Goal: Task Accomplishment & Management: Manage account settings

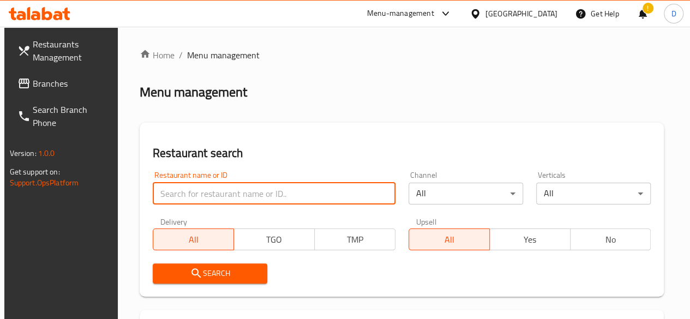
click at [209, 192] on input "search" at bounding box center [274, 194] width 243 height 22
type input "puffy pops"
click button "Search" at bounding box center [210, 273] width 114 height 20
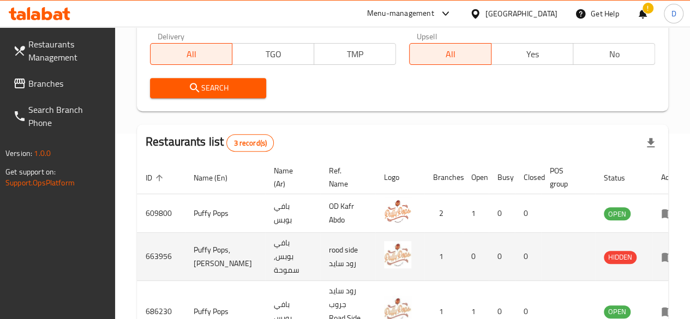
scroll to position [259, 0]
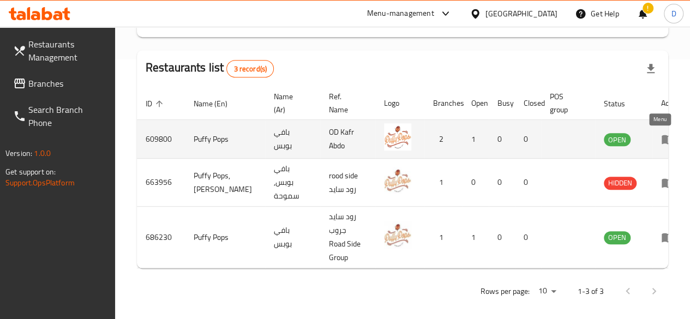
click at [661, 142] on icon "enhanced table" at bounding box center [667, 139] width 12 height 9
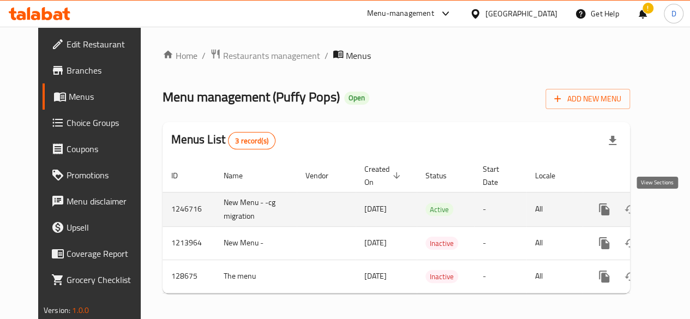
click at [676, 204] on icon "enhanced table" at bounding box center [682, 209] width 13 height 13
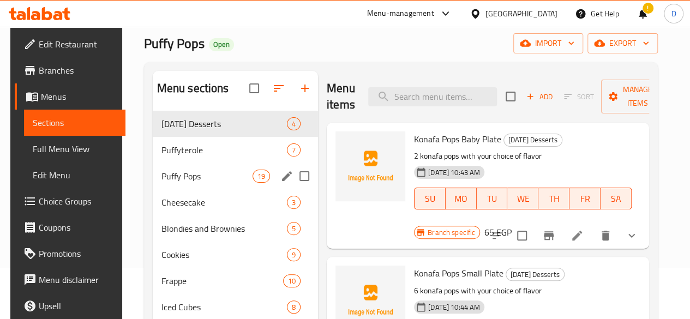
scroll to position [67, 0]
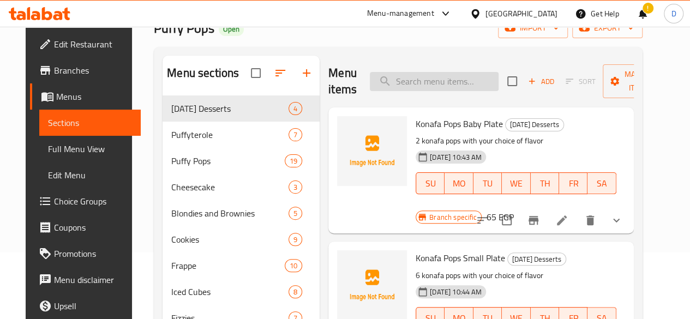
click at [426, 84] on input "search" at bounding box center [434, 81] width 129 height 19
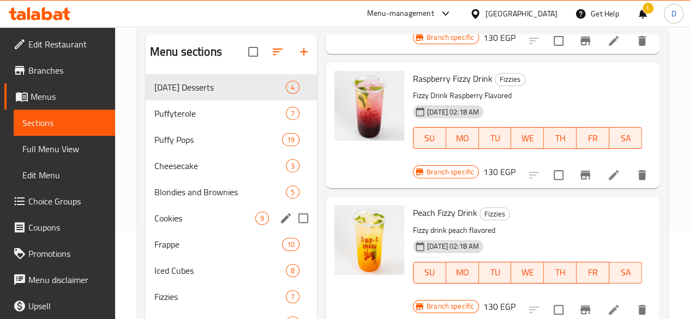
scroll to position [87, 0]
type input "fiz"
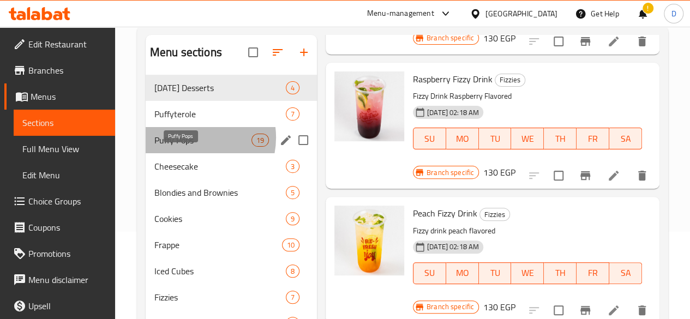
click at [191, 147] on span "Puffy Pops" at bounding box center [202, 140] width 97 height 13
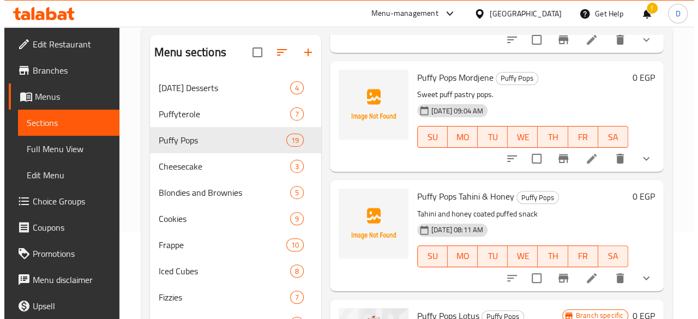
scroll to position [297, 0]
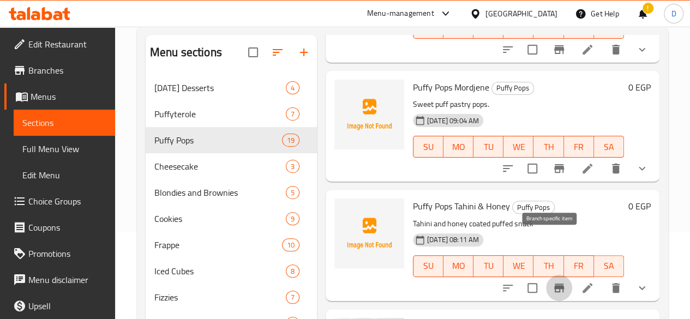
click at [552, 281] on icon "Branch-specific-item" at bounding box center [558, 287] width 13 height 13
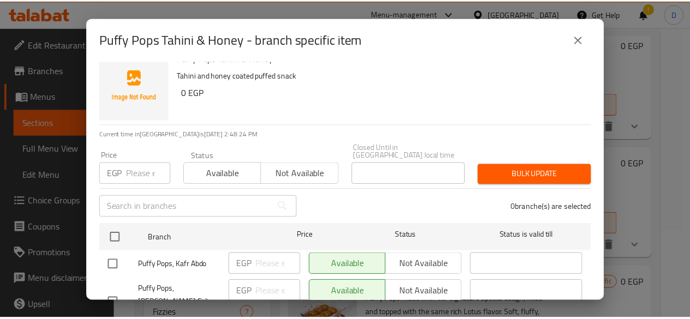
scroll to position [22, 0]
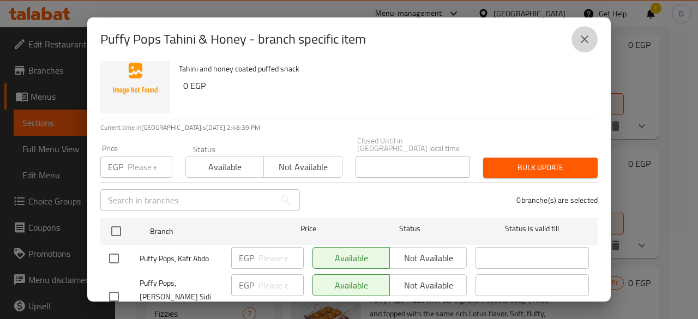
click at [590, 37] on icon "close" at bounding box center [584, 39] width 13 height 13
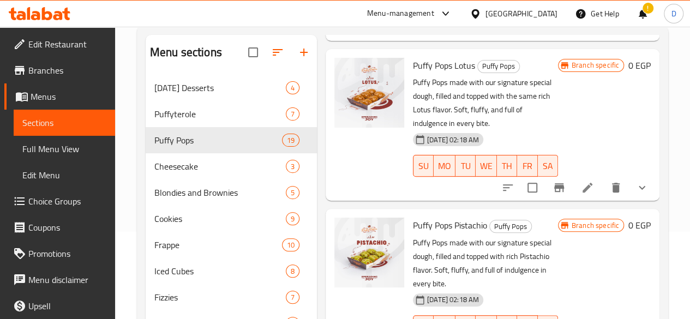
scroll to position [0, 0]
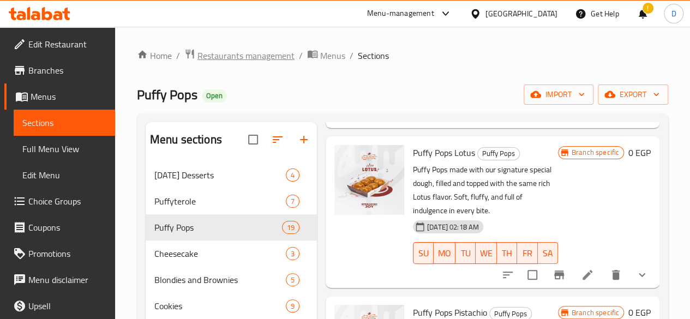
click at [263, 61] on span "Restaurants management" at bounding box center [245, 55] width 97 height 13
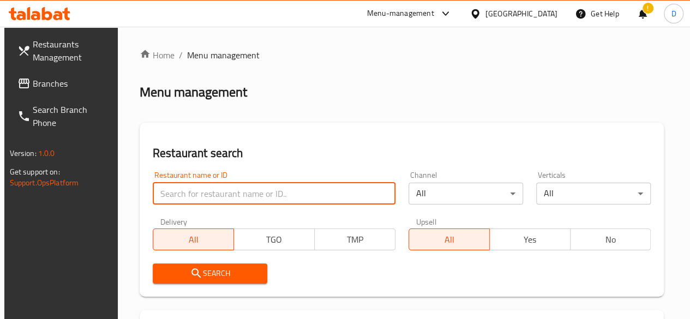
click at [250, 189] on input "search" at bounding box center [274, 194] width 243 height 22
type input "Puffy pops"
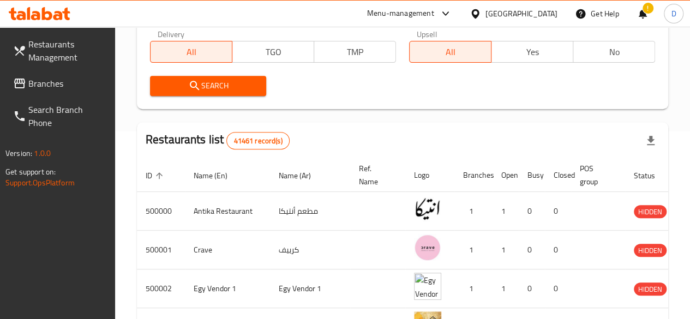
scroll to position [190, 0]
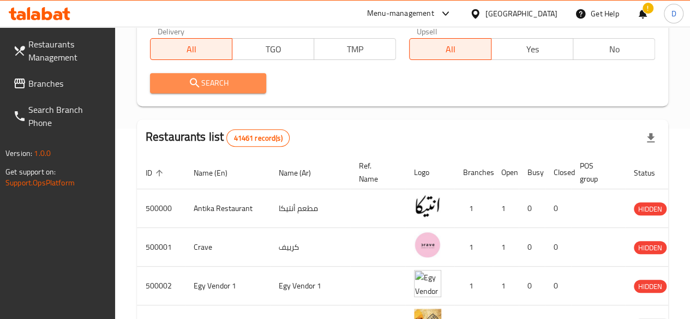
click at [251, 74] on button "Search" at bounding box center [208, 83] width 117 height 20
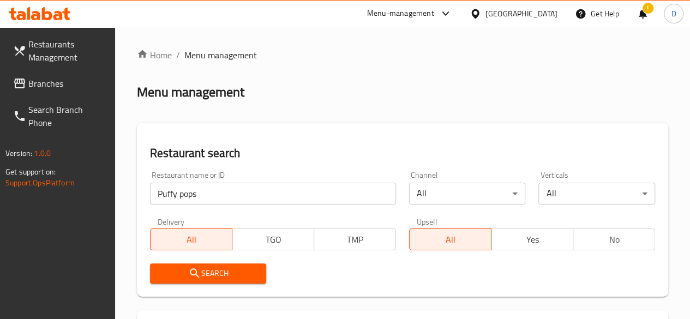
scroll to position [275, 0]
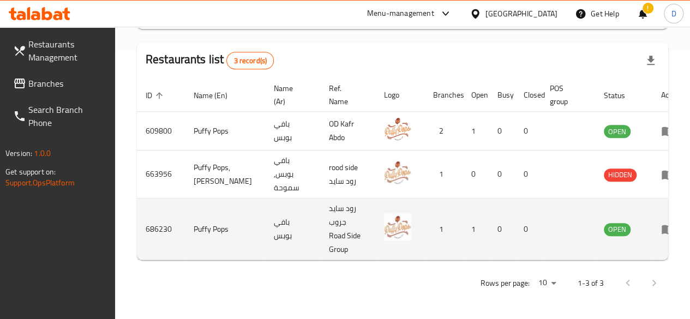
click at [654, 231] on td "enhanced table" at bounding box center [671, 229] width 38 height 62
drag, startPoint x: 654, startPoint y: 231, endPoint x: 654, endPoint y: 220, distance: 10.9
click at [654, 220] on td "enhanced table" at bounding box center [671, 229] width 38 height 62
click at [661, 225] on icon "enhanced table" at bounding box center [667, 229] width 12 height 9
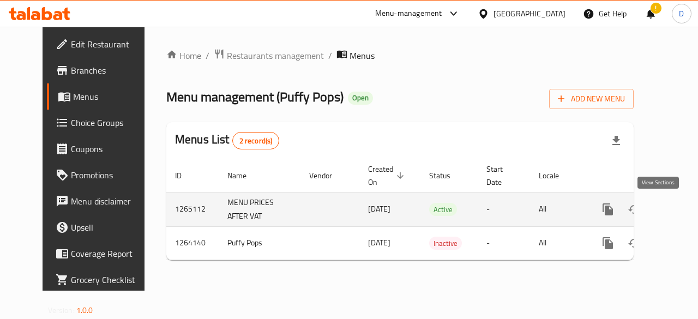
click at [673, 214] on link "enhanced table" at bounding box center [686, 209] width 26 height 26
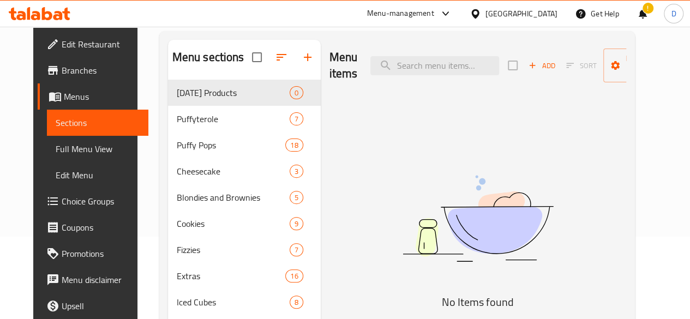
scroll to position [87, 0]
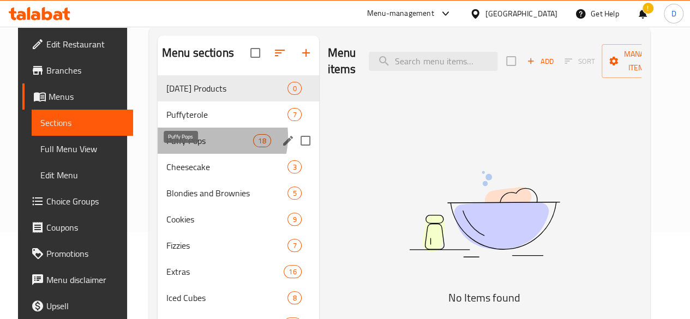
click at [193, 147] on span "Puffy Pops" at bounding box center [209, 140] width 87 height 13
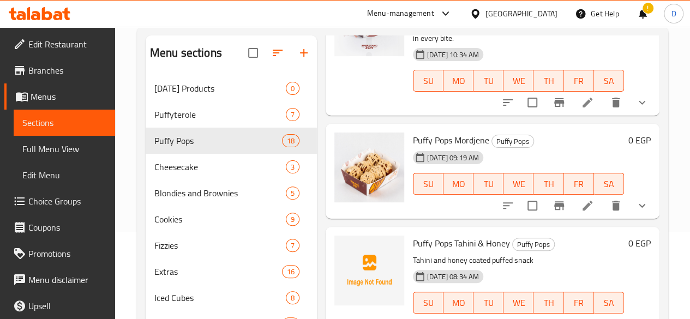
scroll to position [168, 0]
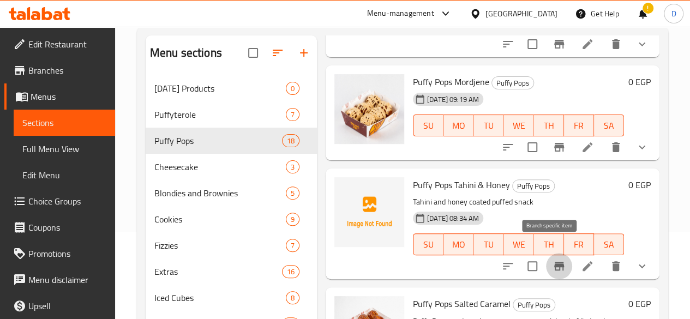
click at [557, 253] on button "Branch-specific-item" at bounding box center [559, 266] width 26 height 26
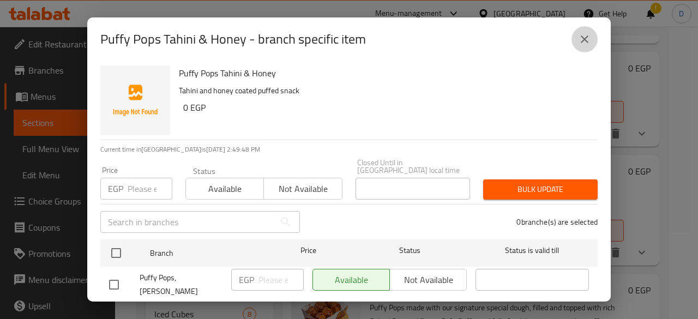
click at [584, 46] on button "close" at bounding box center [584, 39] width 26 height 26
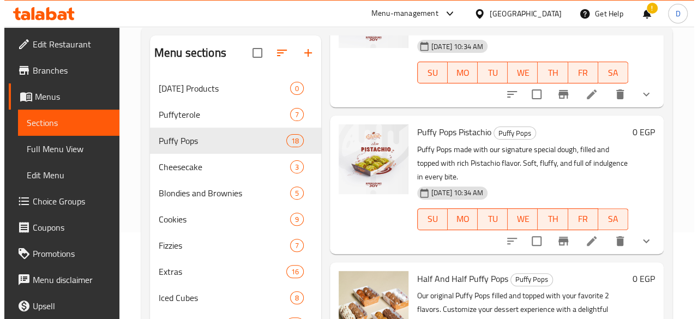
scroll to position [1992, 0]
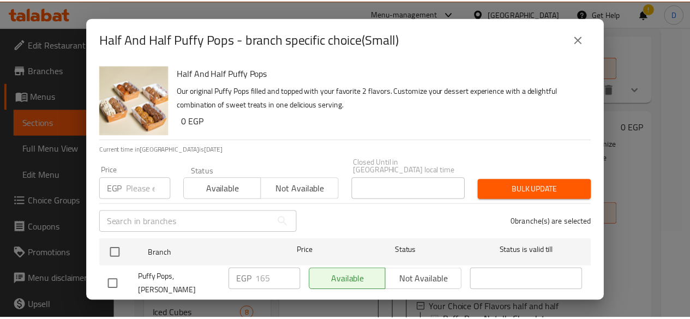
scroll to position [13, 0]
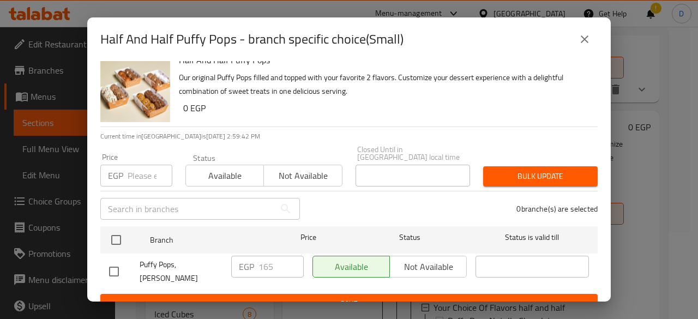
click at [577, 33] on button "close" at bounding box center [584, 39] width 26 height 26
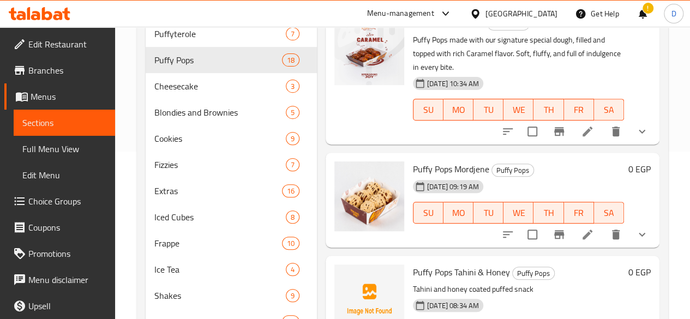
scroll to position [174, 0]
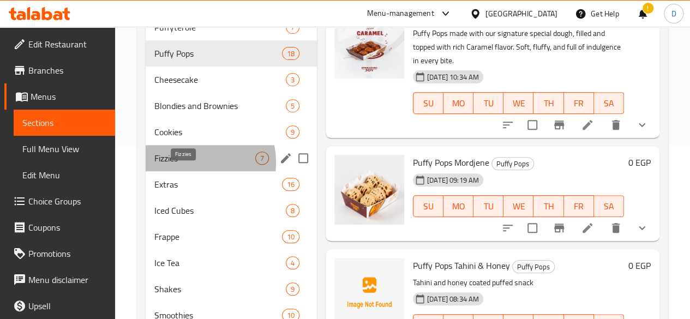
click at [189, 165] on span "Fizzies" at bounding box center [204, 158] width 101 height 13
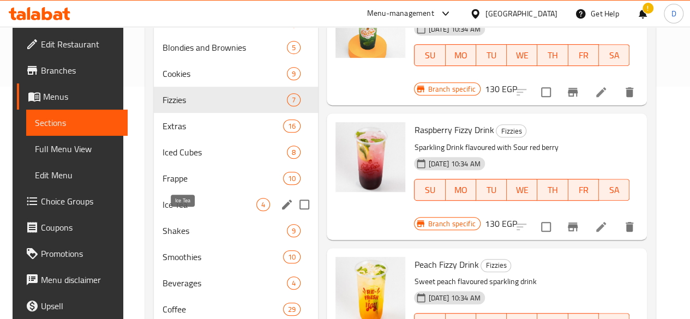
scroll to position [312, 0]
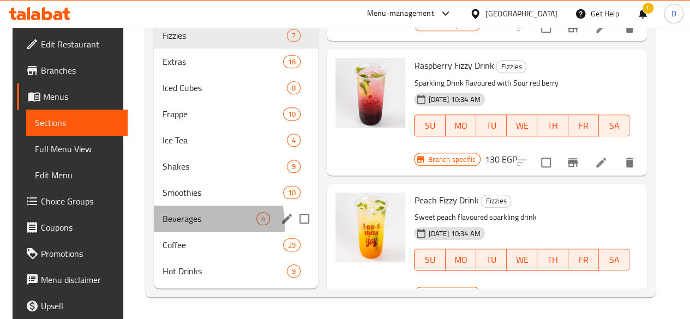
click at [170, 226] on div "Beverages 4" at bounding box center [236, 219] width 164 height 26
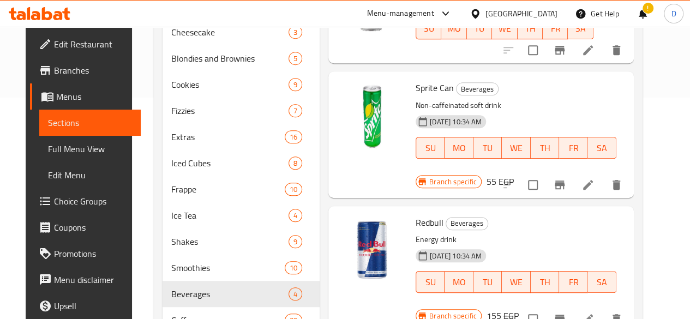
scroll to position [228, 0]
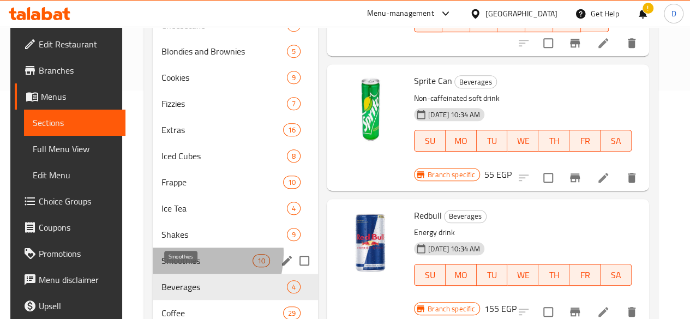
click at [185, 267] on span "Smoothies" at bounding box center [206, 260] width 91 height 13
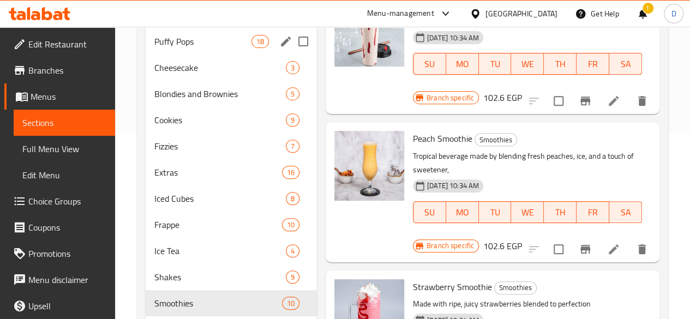
scroll to position [186, 0]
click at [181, 152] on span "Fizzies" at bounding box center [204, 145] width 101 height 13
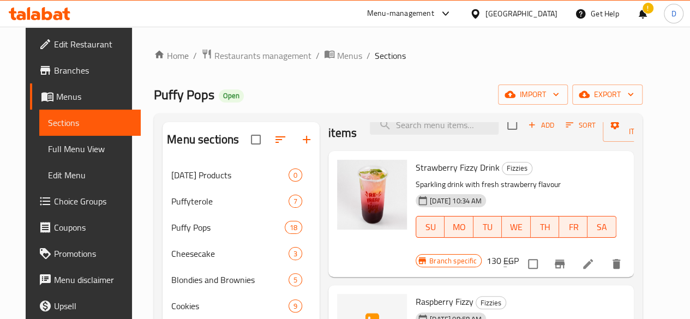
scroll to position [19, 0]
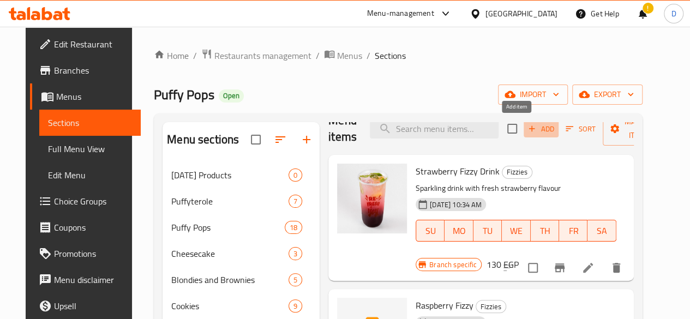
click at [526, 129] on span "Add" at bounding box center [540, 129] width 29 height 13
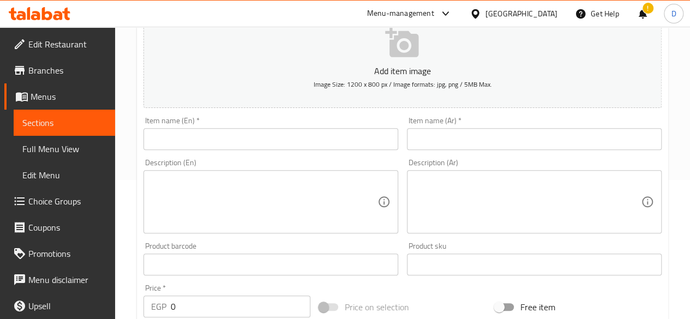
scroll to position [140, 0]
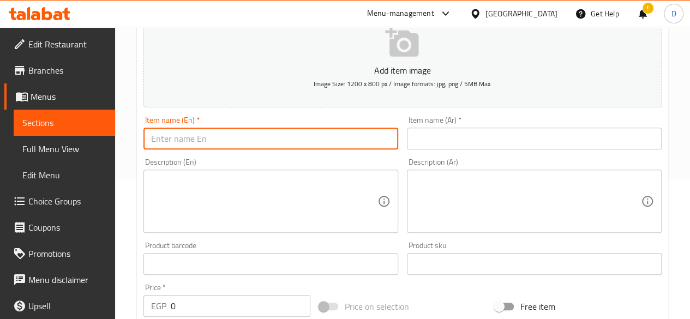
click at [267, 135] on input "text" at bounding box center [270, 139] width 255 height 22
type input "Original Fizzy"
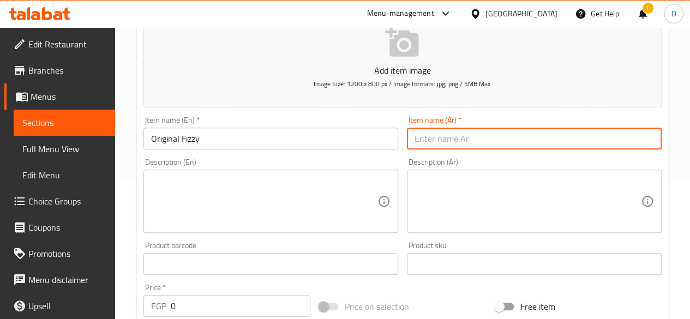
click at [491, 140] on input "text" at bounding box center [534, 139] width 255 height 22
type input "أوريجينال فيزى"
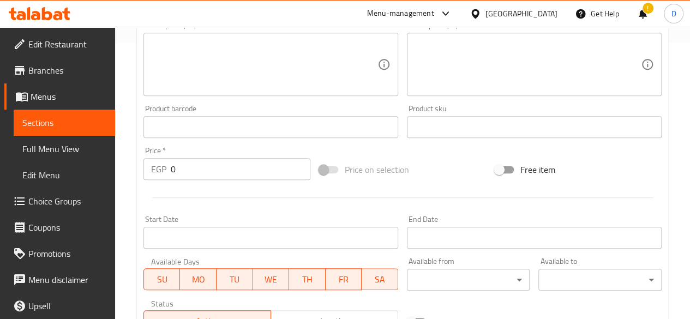
scroll to position [277, 0]
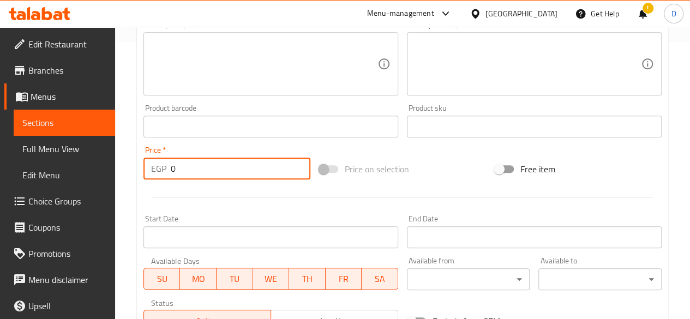
drag, startPoint x: 204, startPoint y: 170, endPoint x: 179, endPoint y: 169, distance: 25.6
click at [179, 169] on input "0" at bounding box center [241, 169] width 140 height 22
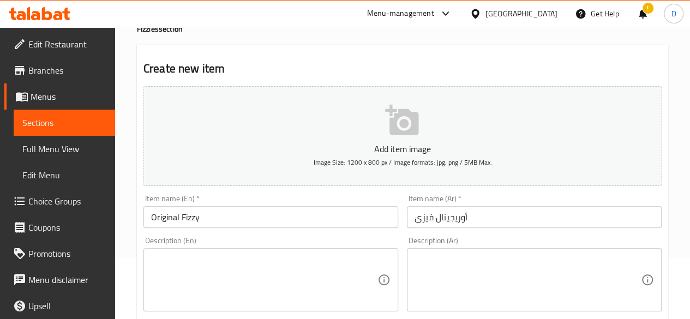
scroll to position [49, 0]
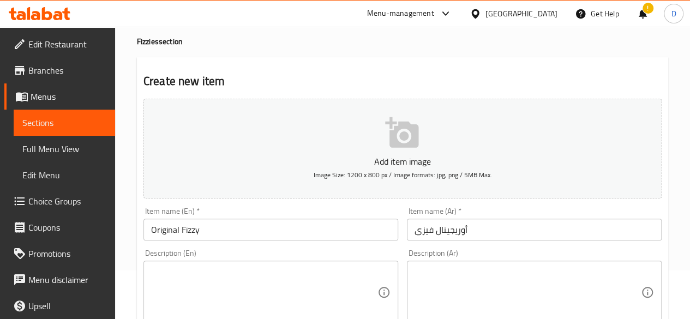
type input "95"
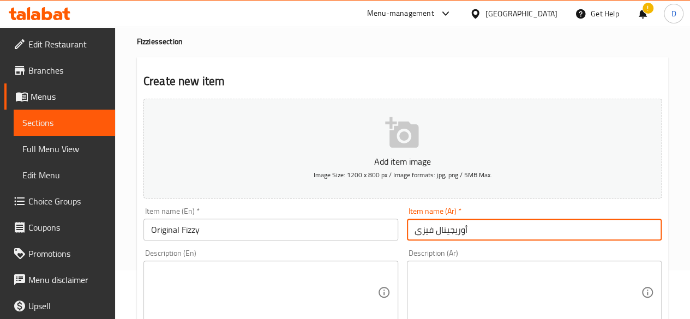
drag, startPoint x: 474, startPoint y: 226, endPoint x: 297, endPoint y: 248, distance: 179.0
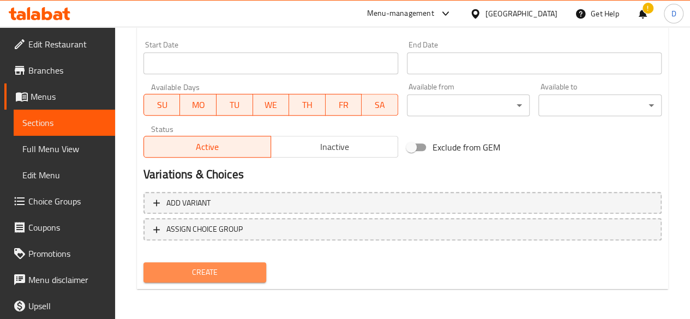
click at [207, 263] on button "Create" at bounding box center [204, 272] width 123 height 20
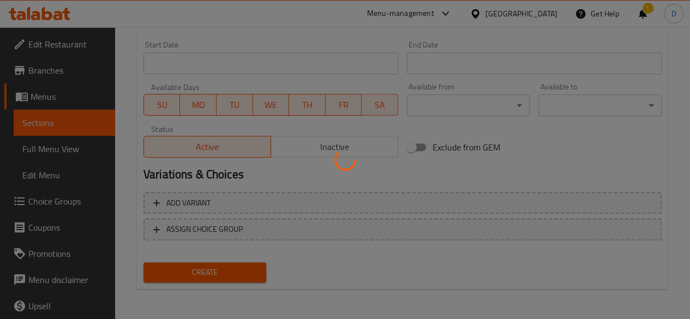
type input "0"
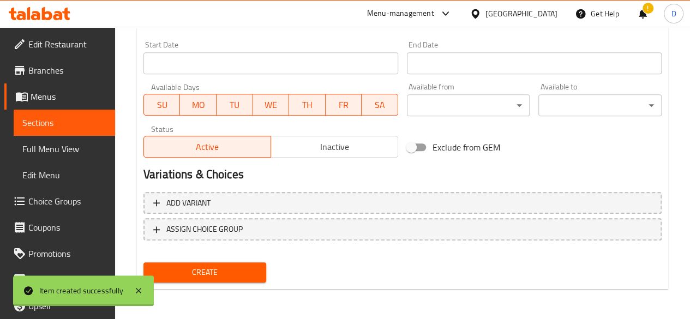
scroll to position [0, 0]
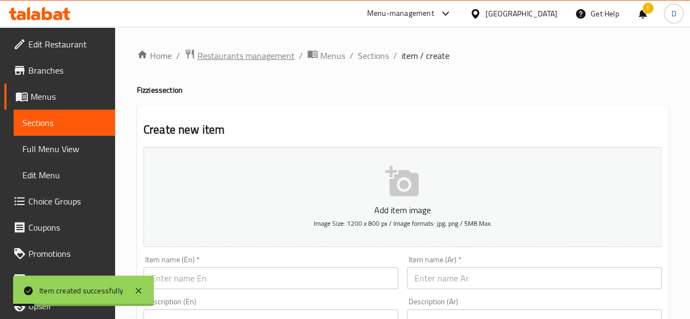
click at [265, 52] on span "Restaurants management" at bounding box center [245, 55] width 97 height 13
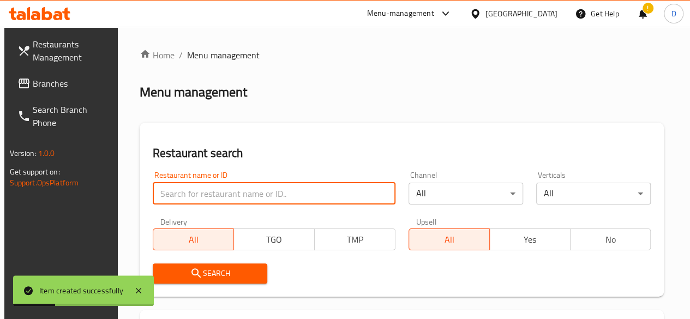
click at [210, 201] on input "search" at bounding box center [274, 194] width 243 height 22
type input "Puffy pops"
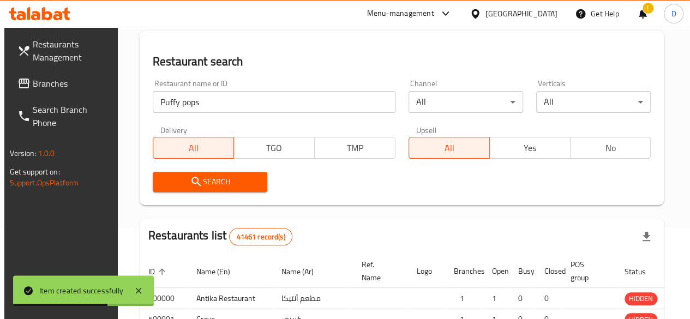
scroll to position [93, 0]
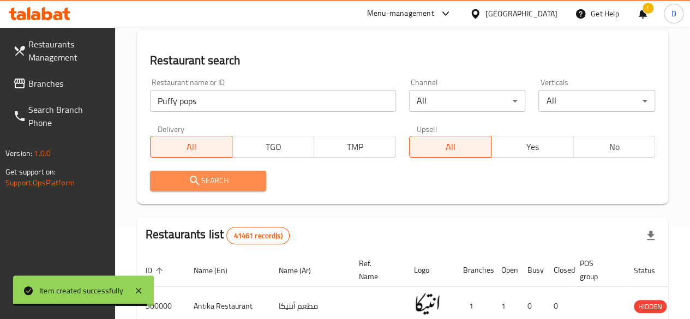
click at [243, 180] on span "Search" at bounding box center [208, 181] width 99 height 14
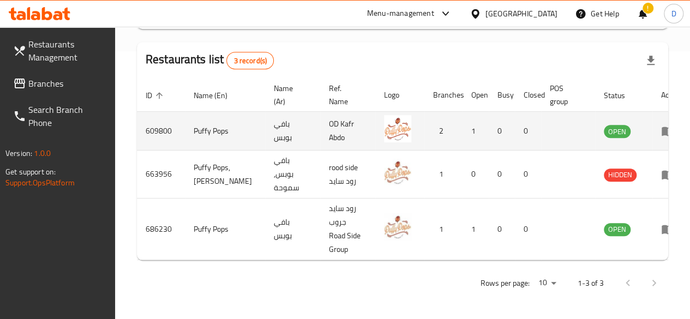
scroll to position [0, 11]
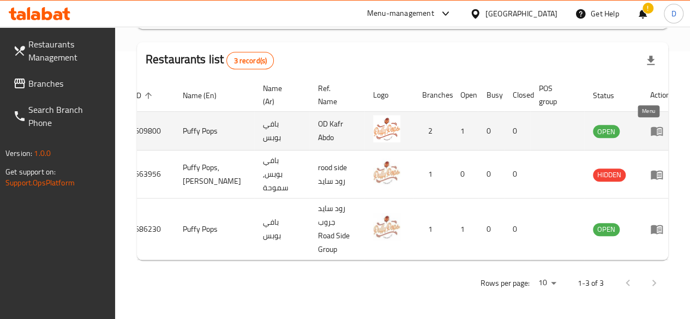
click at [650, 124] on icon "enhanced table" at bounding box center [656, 130] width 13 height 13
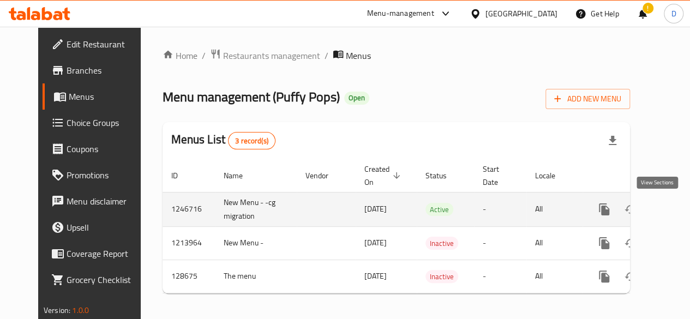
click at [669, 209] on link "enhanced table" at bounding box center [682, 209] width 26 height 26
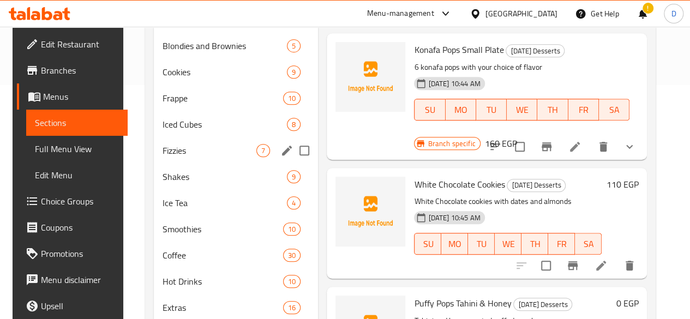
scroll to position [233, 0]
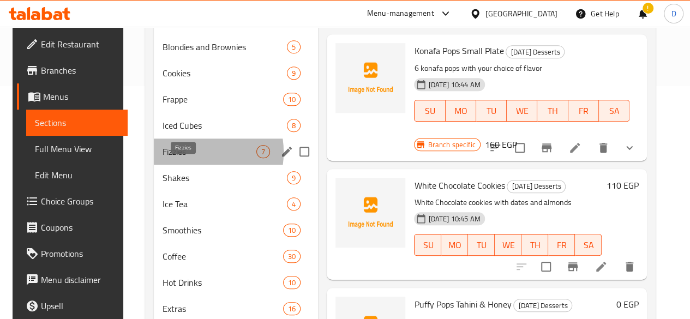
click at [179, 158] on span "Fizzies" at bounding box center [209, 151] width 94 height 13
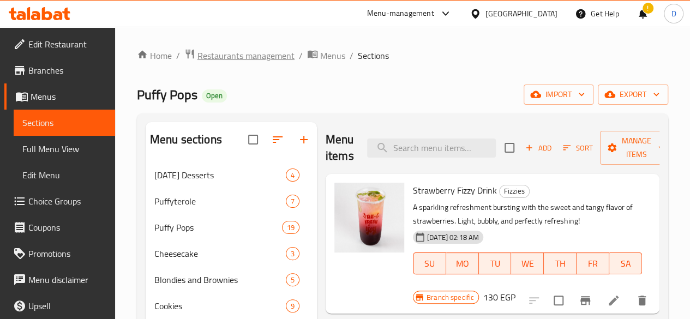
click at [261, 49] on span "Restaurants management" at bounding box center [245, 55] width 97 height 13
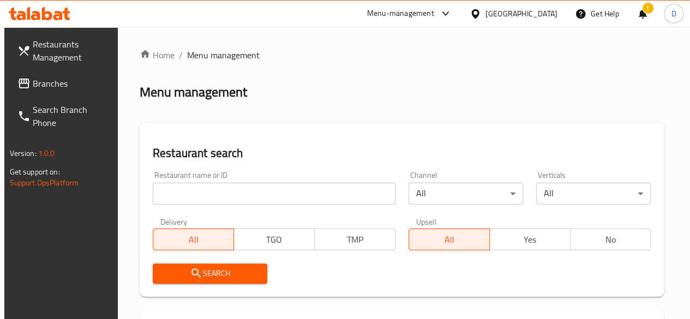
click at [187, 193] on input "search" at bounding box center [274, 194] width 243 height 22
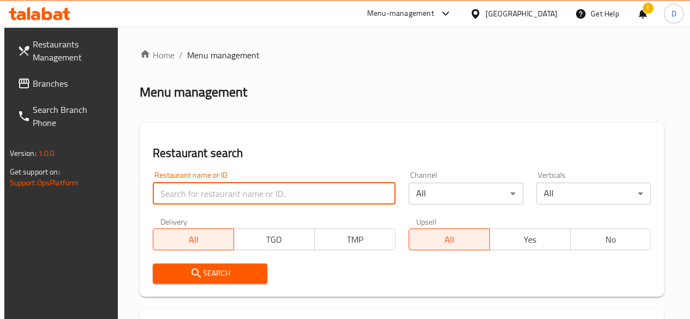
type input "Puffy pops"
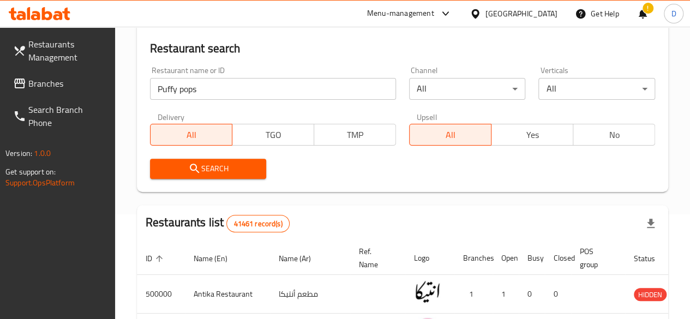
scroll to position [103, 0]
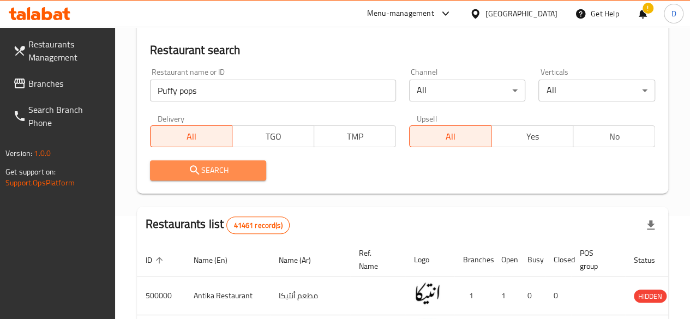
click at [224, 173] on span "Search" at bounding box center [208, 171] width 99 height 14
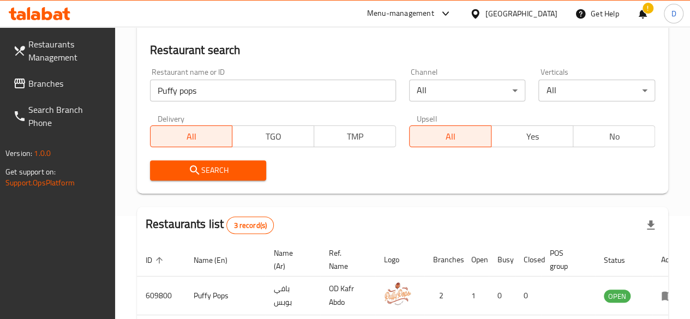
scroll to position [275, 0]
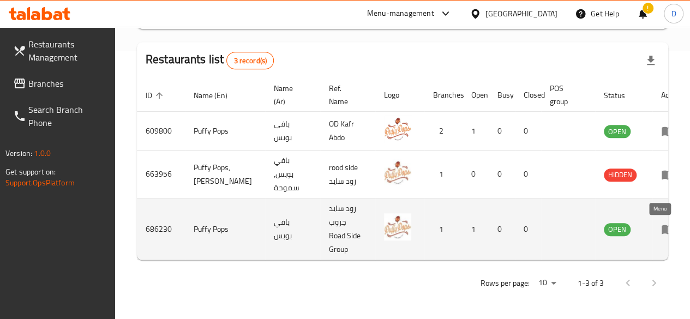
click at [661, 222] on icon "enhanced table" at bounding box center [667, 228] width 13 height 13
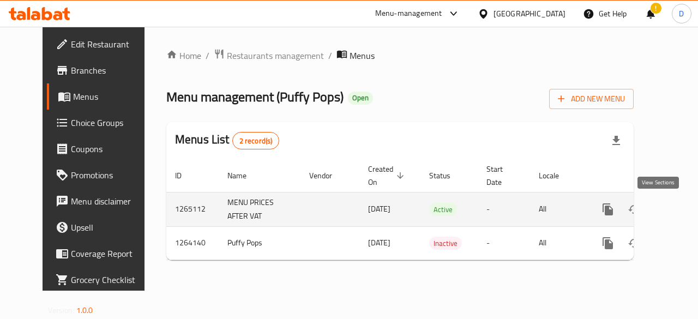
click at [680, 213] on icon "enhanced table" at bounding box center [686, 209] width 13 height 13
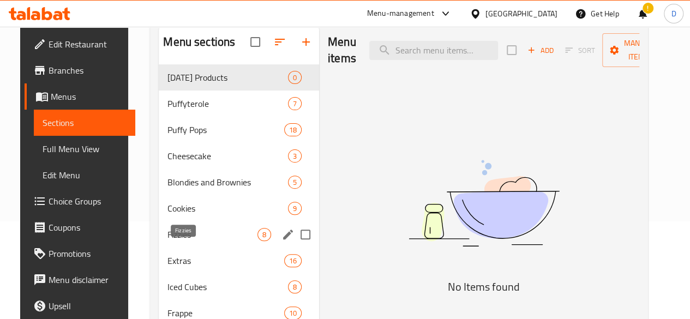
scroll to position [98, 0]
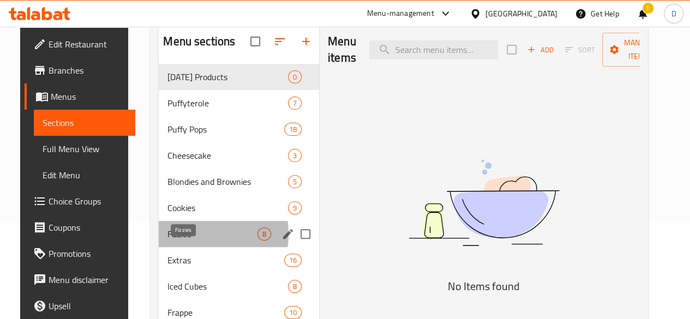
click at [180, 240] on span "Fizzies" at bounding box center [212, 233] width 90 height 13
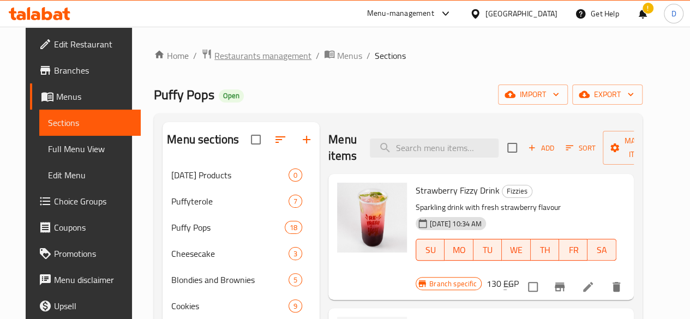
click at [228, 62] on span "Restaurants management" at bounding box center [262, 55] width 97 height 13
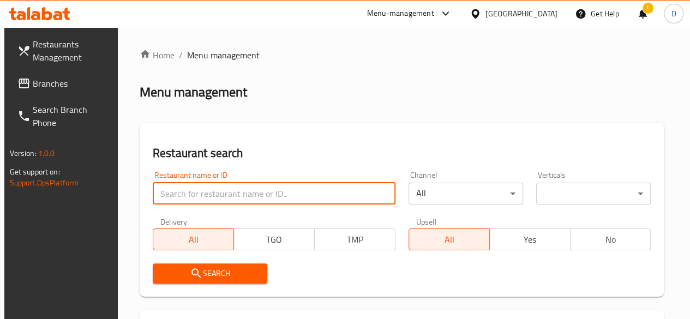
click at [237, 202] on input "search" at bounding box center [274, 194] width 243 height 22
type input "Puffy pops"
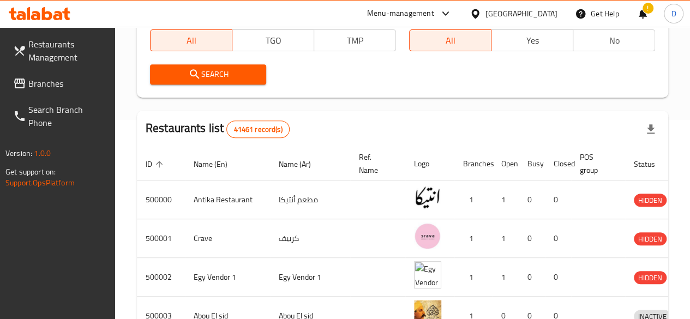
scroll to position [200, 0]
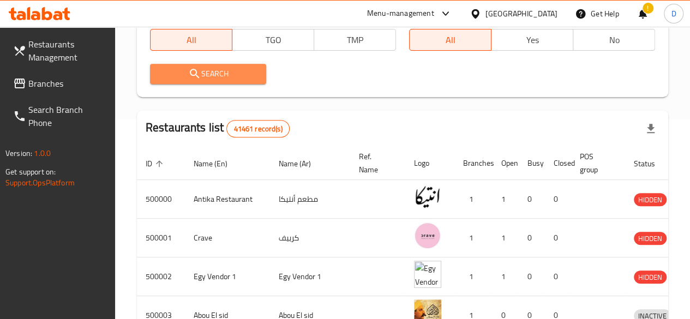
click at [196, 69] on icon "submit" at bounding box center [194, 73] width 13 height 13
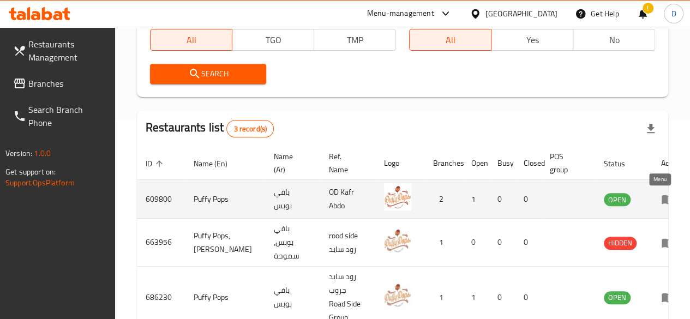
click at [661, 197] on icon "enhanced table" at bounding box center [667, 199] width 12 height 9
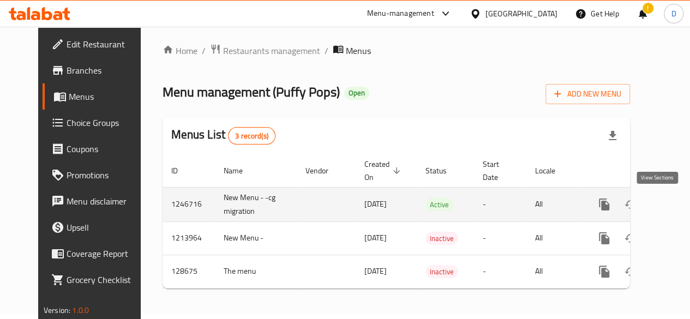
click at [676, 198] on icon "enhanced table" at bounding box center [682, 204] width 13 height 13
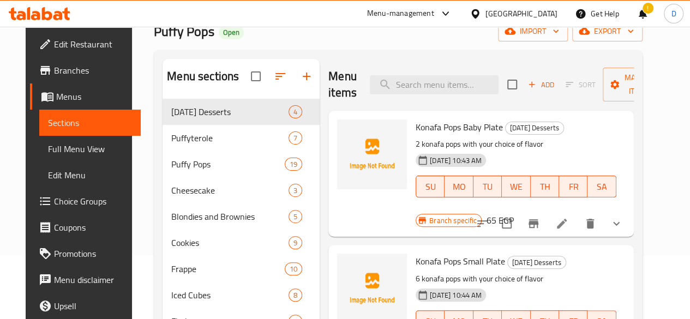
scroll to position [142, 0]
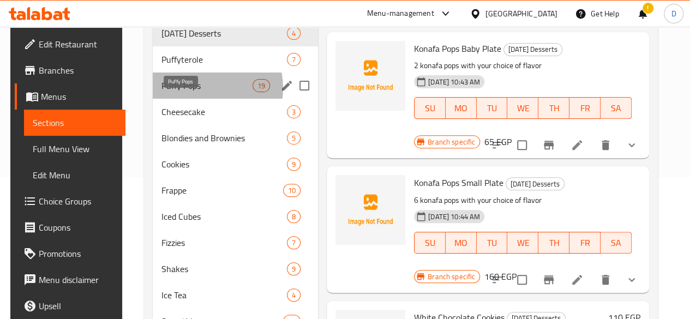
click at [200, 92] on span "Puffy Pops" at bounding box center [206, 85] width 91 height 13
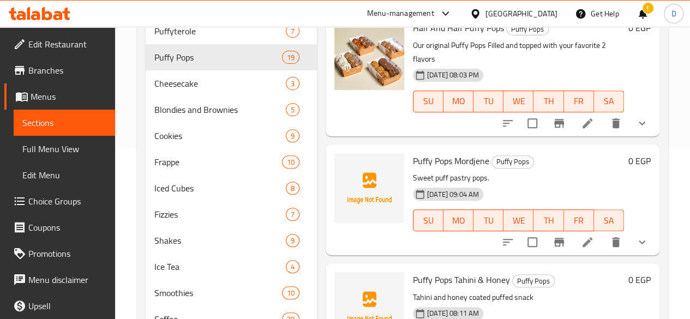
scroll to position [142, 0]
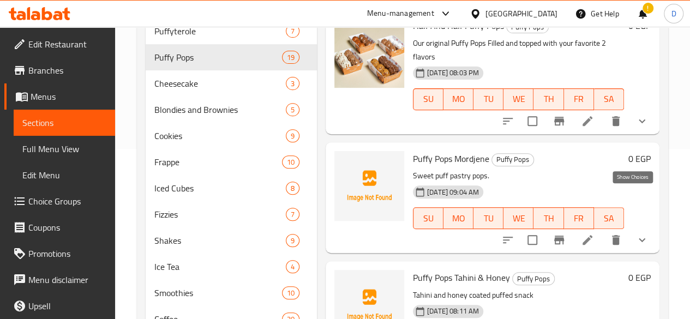
click at [637, 233] on icon "show more" at bounding box center [641, 239] width 13 height 13
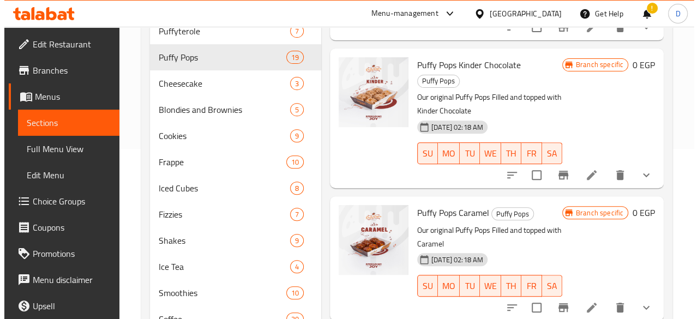
scroll to position [813, 0]
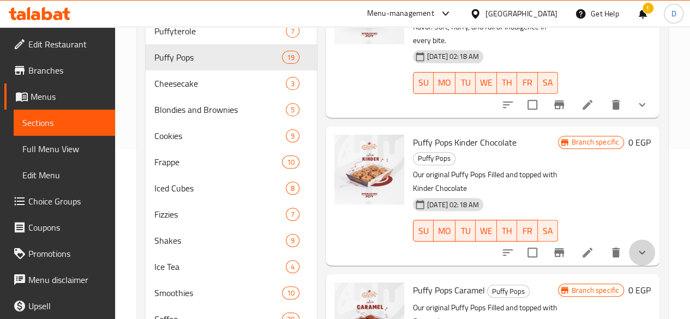
click at [641, 239] on button "show more" at bounding box center [642, 252] width 26 height 26
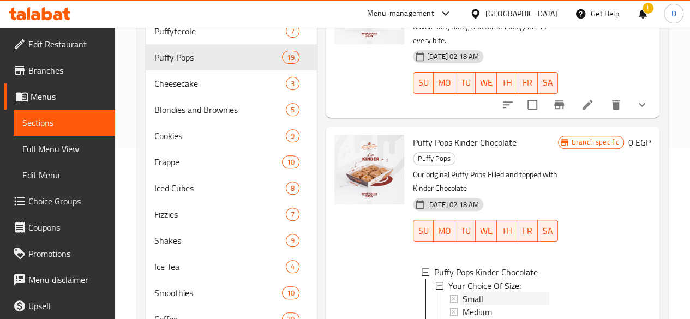
click at [467, 292] on div "Small" at bounding box center [505, 298] width 87 height 13
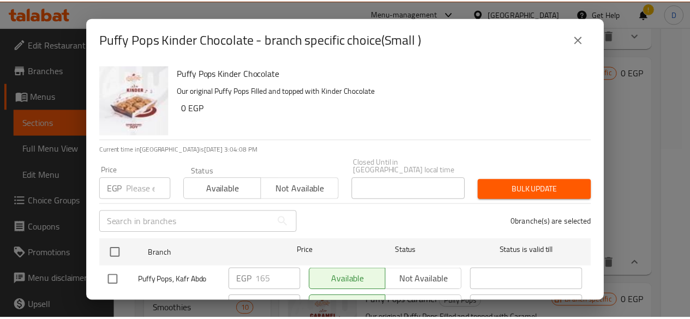
scroll to position [49, 0]
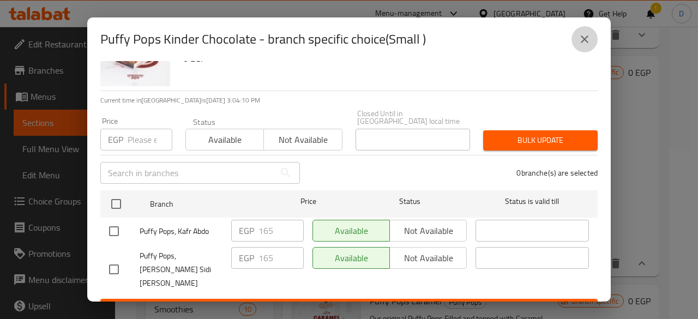
click at [590, 39] on icon "close" at bounding box center [584, 39] width 13 height 13
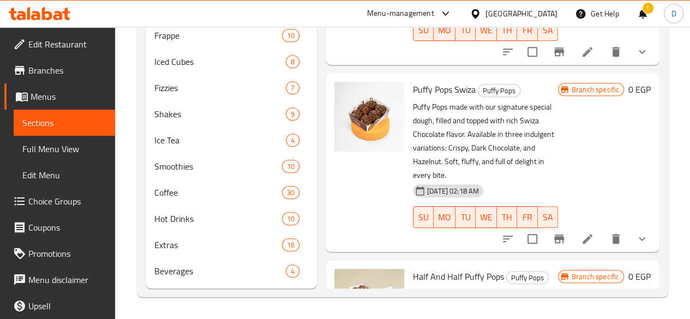
scroll to position [2232, 0]
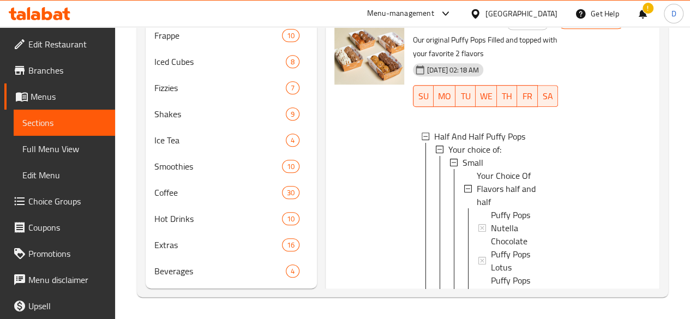
scroll to position [3327, 0]
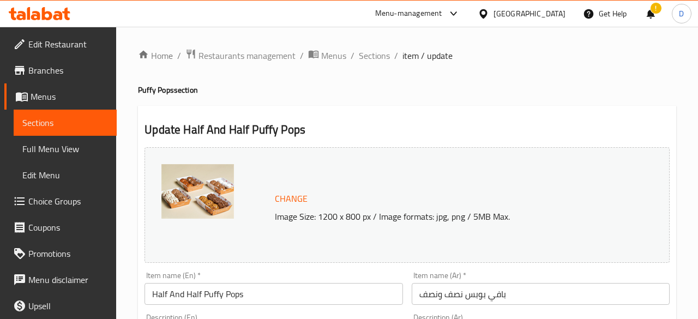
type input "اختيارك من النكهة"
type input "2"
type input "اختيارك من النكهة"
type input "2"
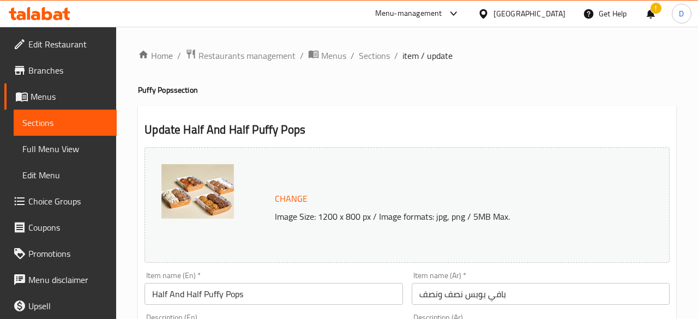
type input "2"
type input "اختيارك من النكهة"
type input "2"
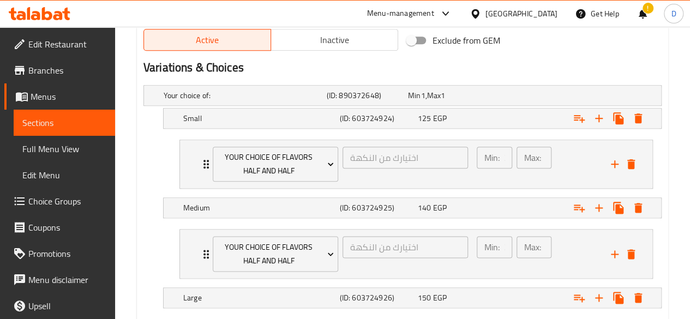
scroll to position [561, 0]
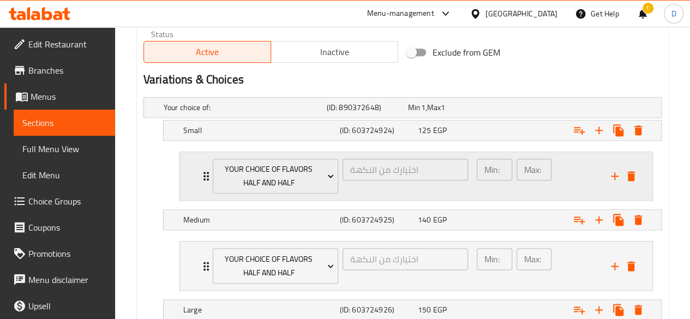
click at [205, 175] on icon "Expand" at bounding box center [206, 176] width 13 height 13
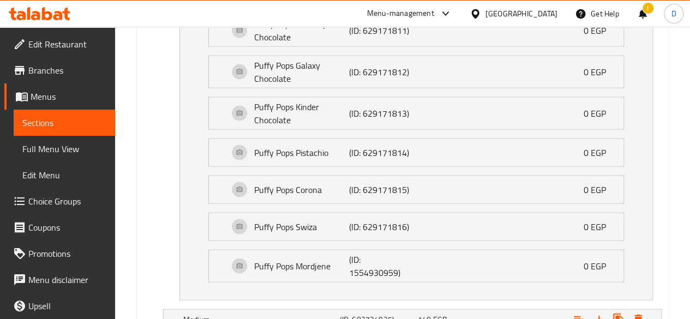
scroll to position [1037, 0]
click at [51, 206] on span "Choice Groups" at bounding box center [67, 201] width 78 height 13
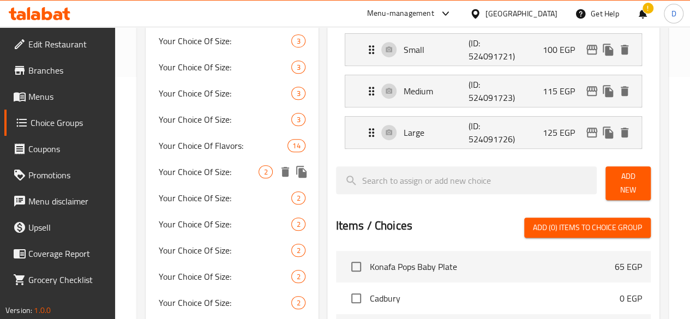
scroll to position [243, 0]
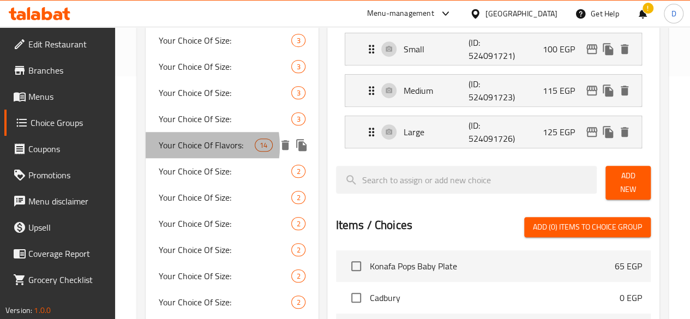
click at [186, 146] on span "Your Choice Of Flavors:" at bounding box center [207, 144] width 96 height 13
type input "Your Choice Of Flavors:"
type input "إختيارك من النكهات:"
type input "4"
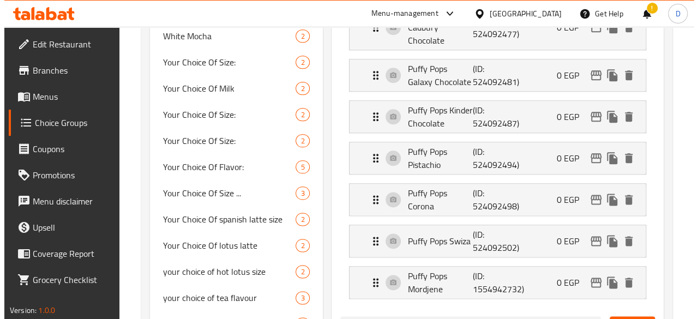
scroll to position [588, 0]
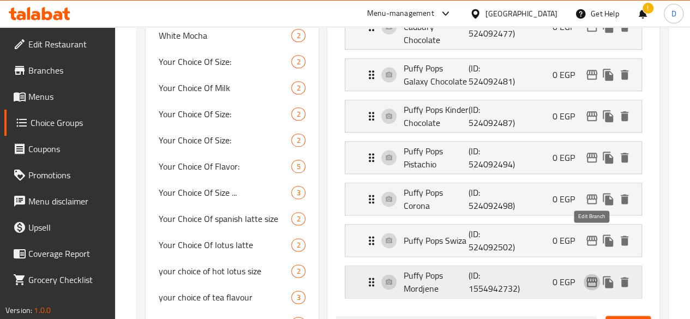
click at [593, 275] on icon "edit" at bounding box center [591, 281] width 13 height 13
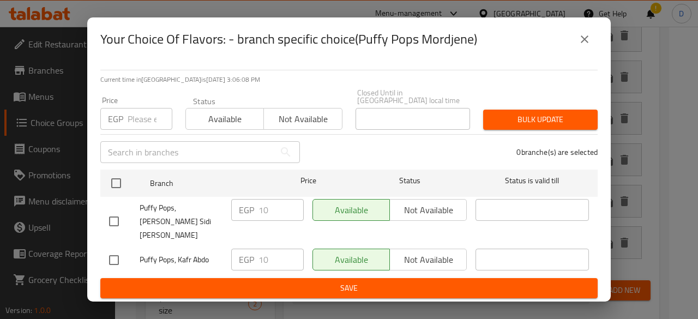
click at [585, 46] on icon "close" at bounding box center [584, 39] width 13 height 13
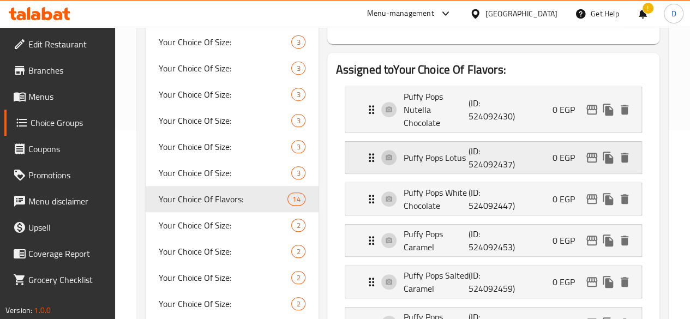
scroll to position [189, 0]
click at [58, 94] on span "Menus" at bounding box center [67, 96] width 78 height 13
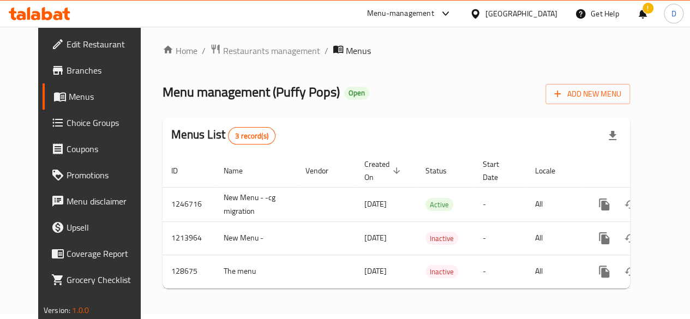
scroll to position [12, 0]
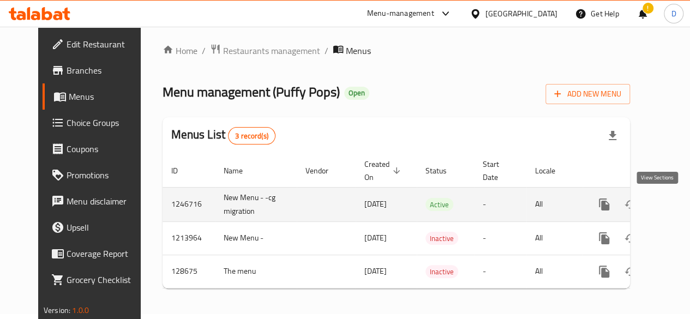
click at [669, 205] on link "enhanced table" at bounding box center [682, 204] width 26 height 26
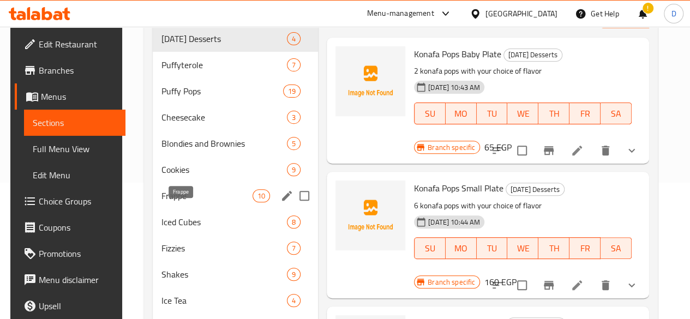
scroll to position [149, 0]
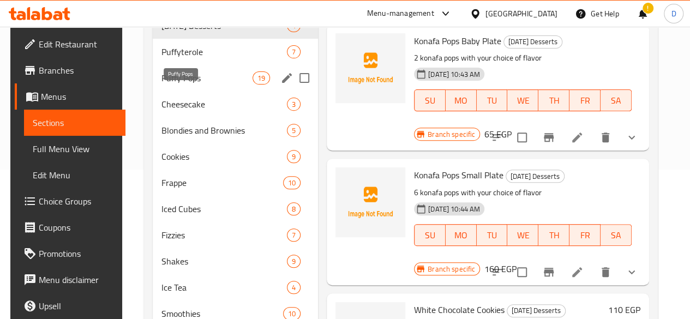
click at [194, 84] on span "Puffy Pops" at bounding box center [206, 77] width 91 height 13
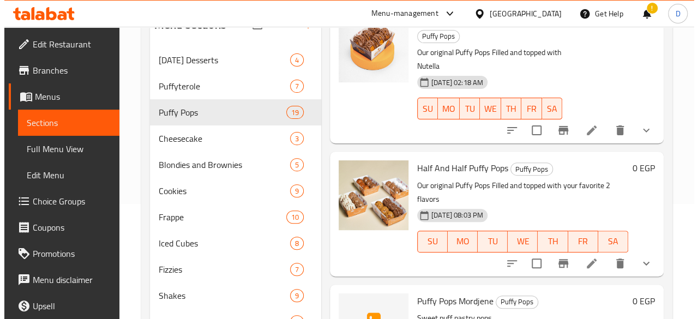
scroll to position [65, 0]
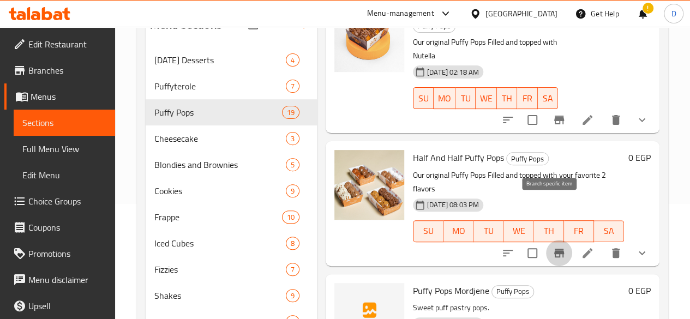
click at [552, 246] on icon "Branch-specific-item" at bounding box center [558, 252] width 13 height 13
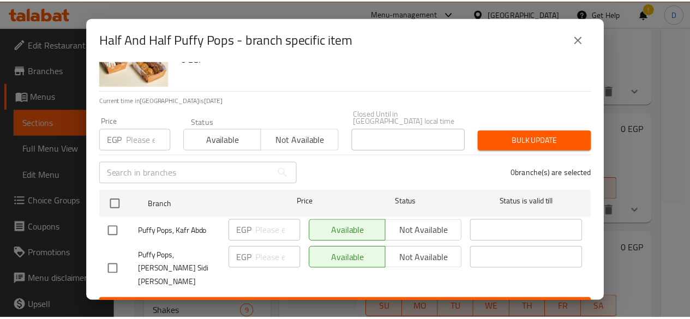
scroll to position [0, 0]
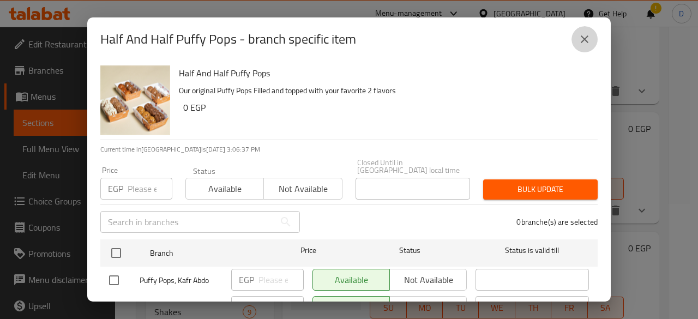
click at [580, 35] on icon "close" at bounding box center [584, 39] width 13 height 13
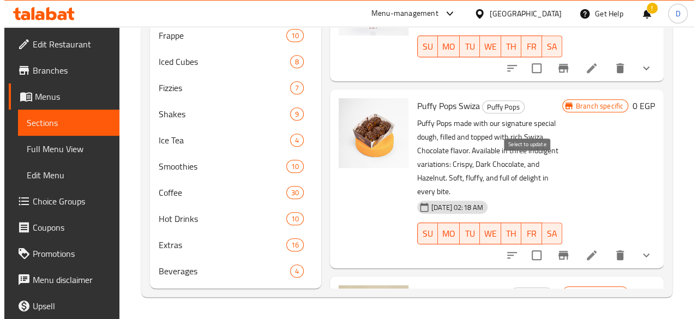
scroll to position [2049, 0]
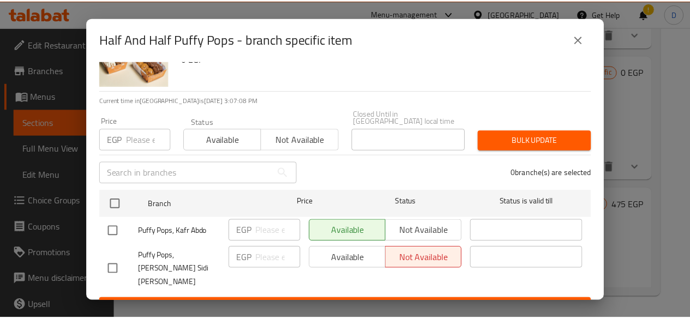
scroll to position [0, 0]
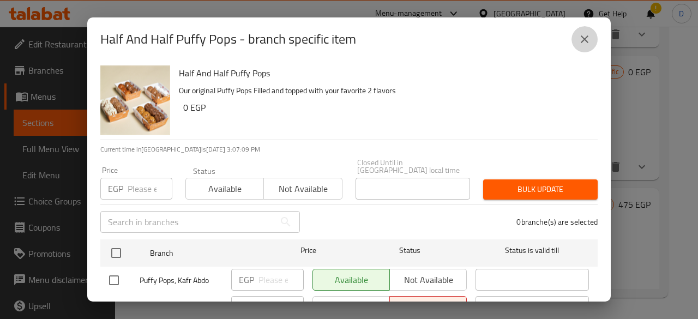
click at [582, 38] on icon "close" at bounding box center [584, 39] width 13 height 13
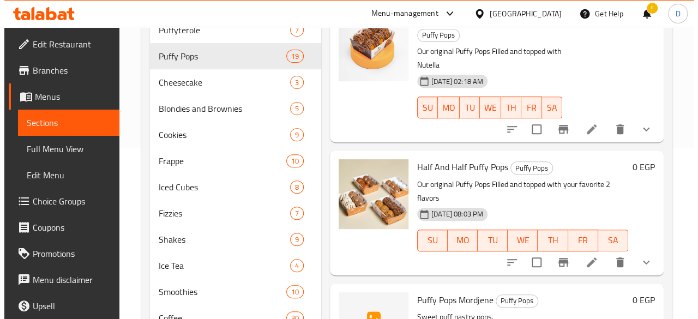
scroll to position [176, 0]
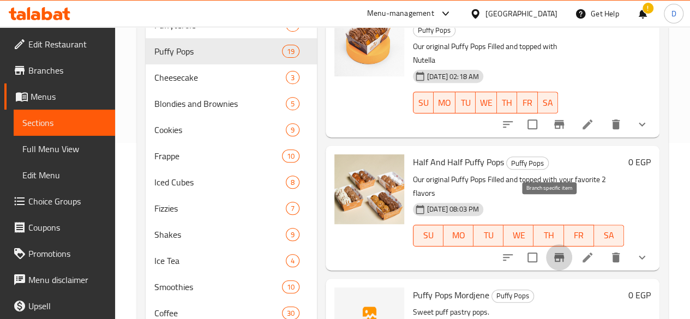
click at [552, 251] on icon "Branch-specific-item" at bounding box center [558, 257] width 13 height 13
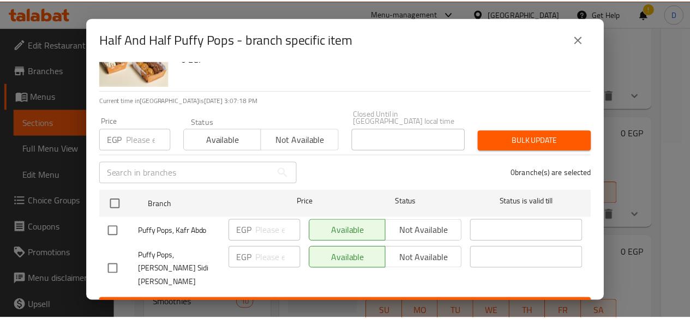
scroll to position [0, 0]
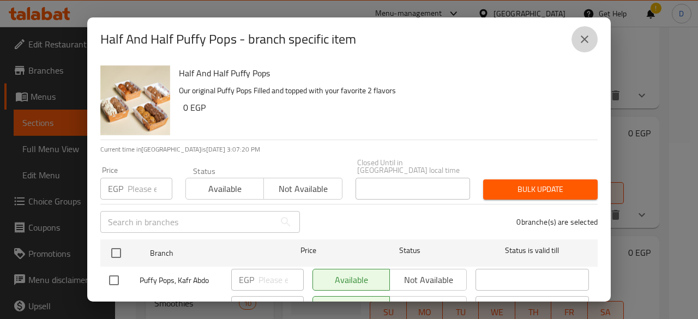
click at [587, 45] on icon "close" at bounding box center [584, 39] width 13 height 13
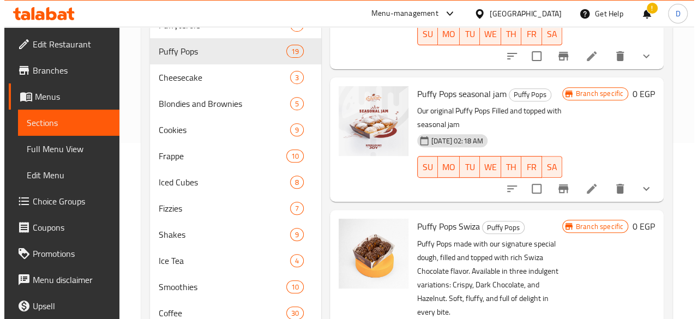
scroll to position [223, 0]
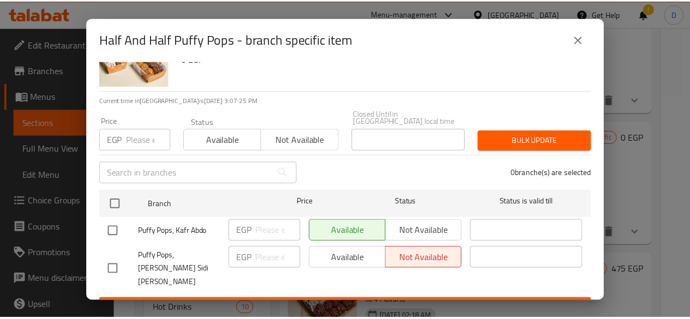
scroll to position [0, 0]
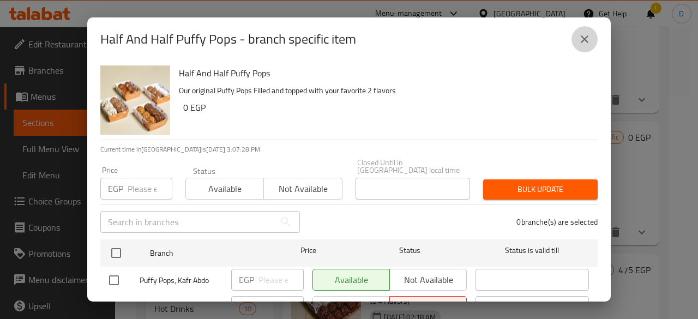
click at [587, 45] on icon "close" at bounding box center [584, 39] width 13 height 13
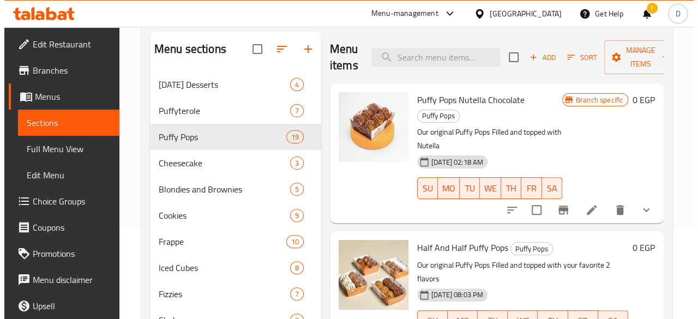
scroll to position [102, 0]
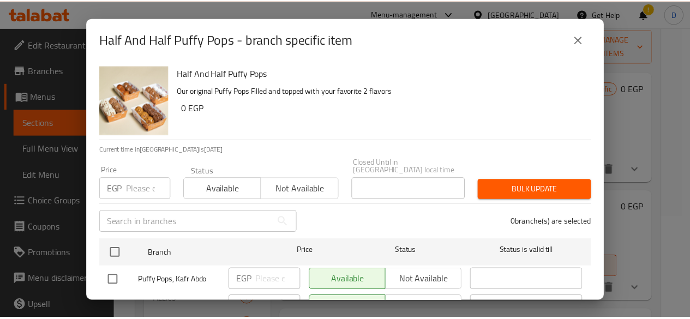
scroll to position [49, 0]
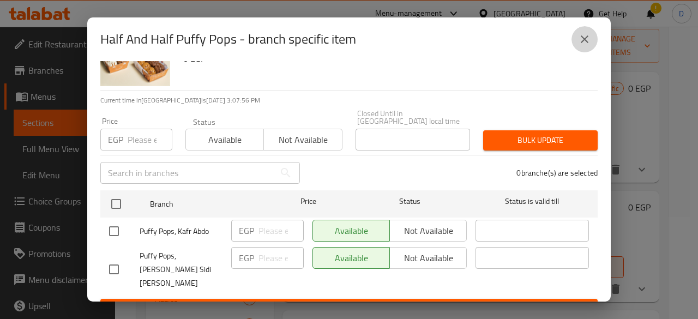
click at [585, 40] on icon "close" at bounding box center [585, 39] width 8 height 8
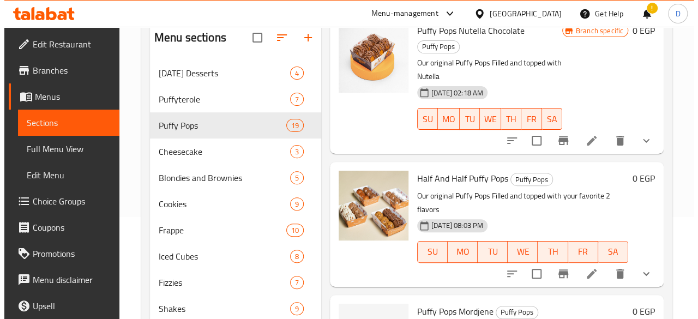
scroll to position [67, 0]
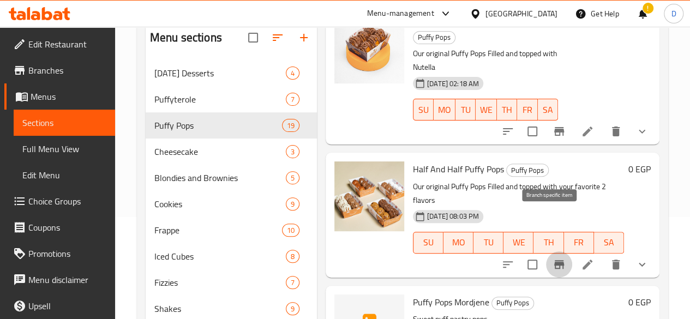
click at [552, 258] on icon "Branch-specific-item" at bounding box center [558, 264] width 13 height 13
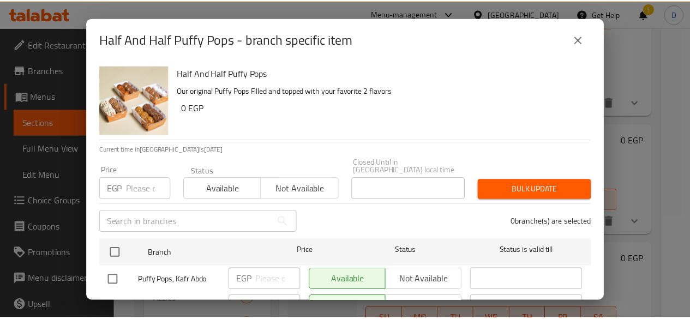
scroll to position [49, 0]
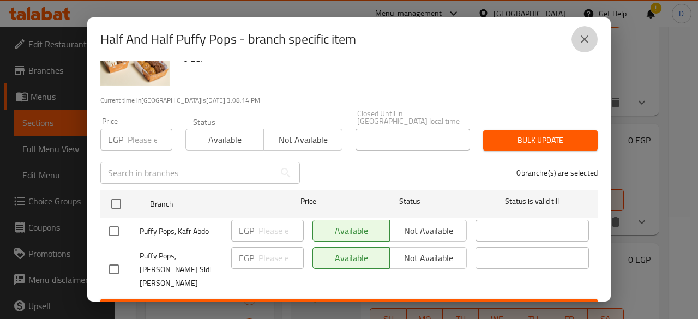
click at [581, 34] on icon "close" at bounding box center [584, 39] width 13 height 13
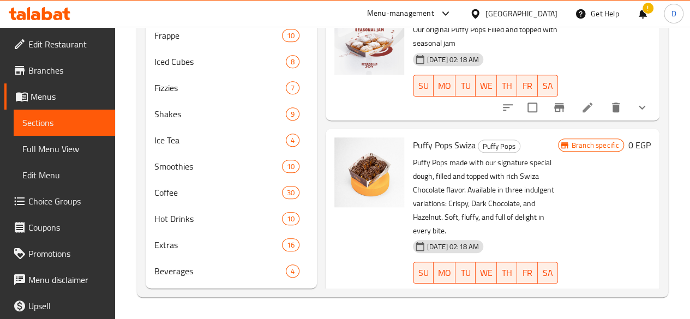
scroll to position [2034, 0]
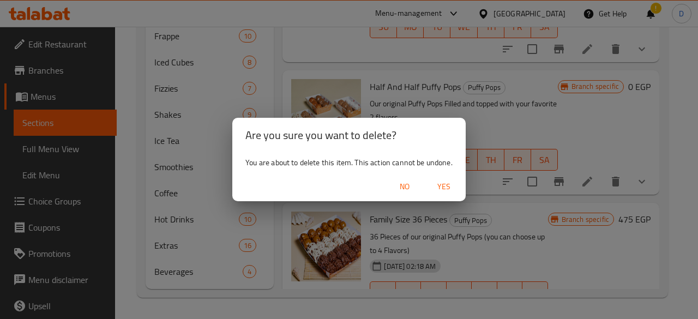
click at [441, 188] on span "Yes" at bounding box center [444, 187] width 26 height 14
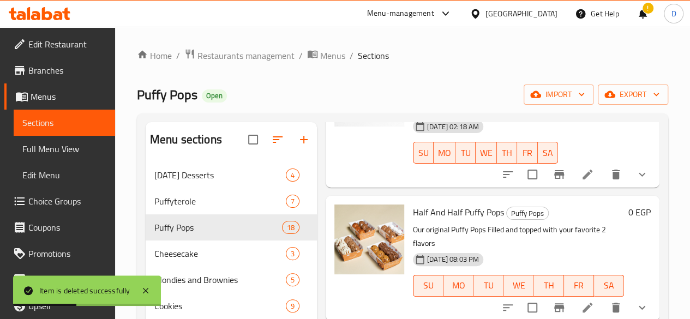
scroll to position [126, 0]
click at [635, 301] on icon "show more" at bounding box center [641, 307] width 13 height 13
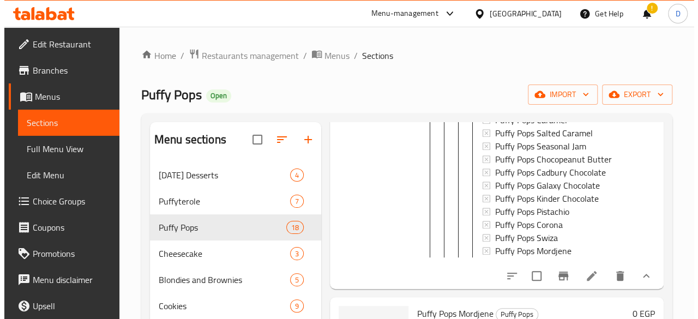
scroll to position [823, 0]
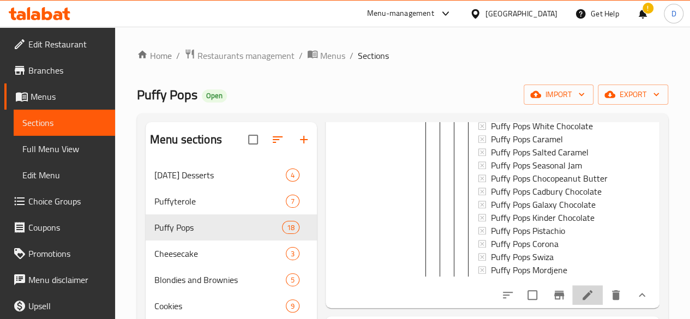
click at [572, 285] on li at bounding box center [587, 295] width 31 height 20
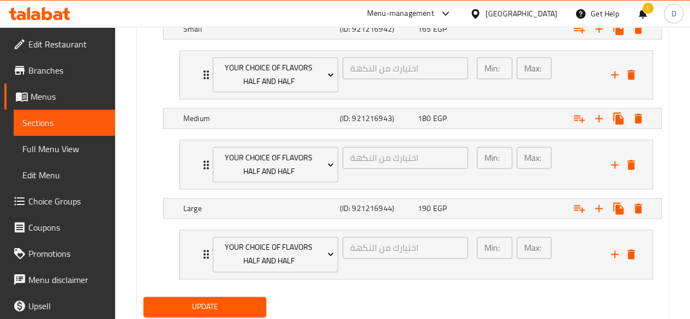
scroll to position [633, 0]
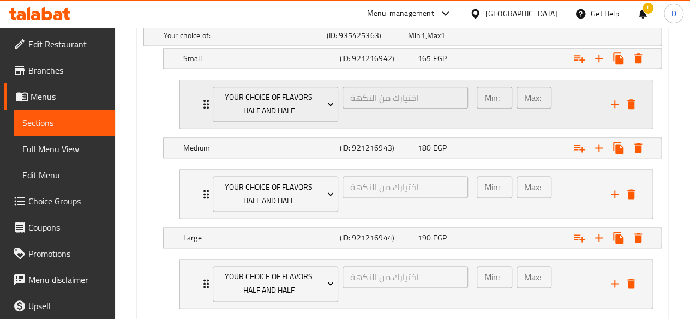
click at [532, 110] on div "Max: 2 ​" at bounding box center [534, 104] width 40 height 40
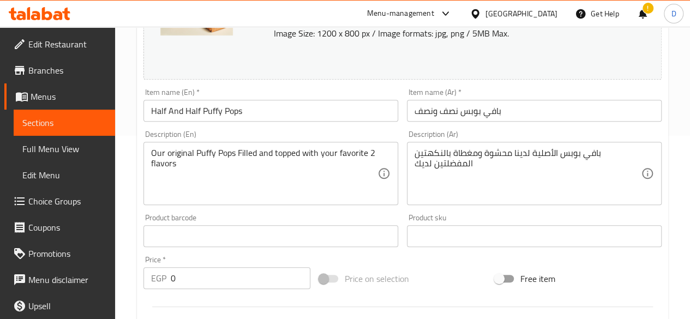
scroll to position [174, 0]
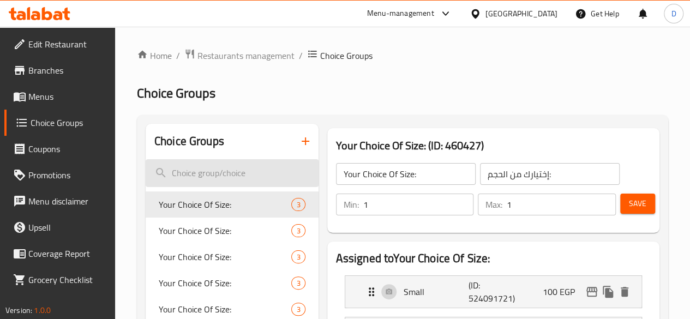
click at [193, 181] on input "search" at bounding box center [232, 173] width 173 height 28
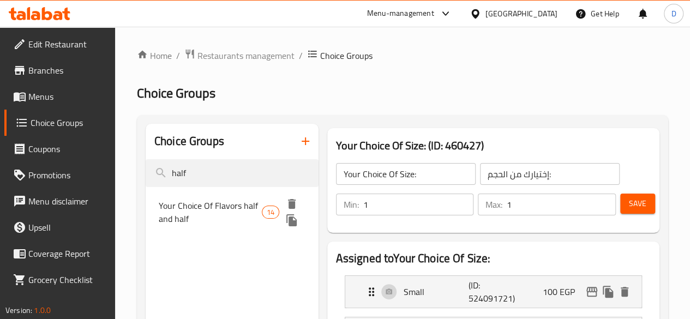
type input "half"
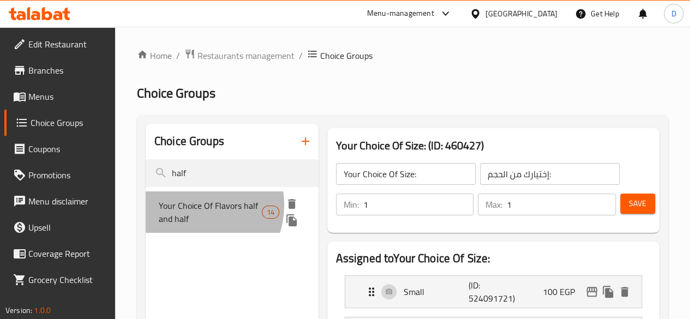
click at [192, 206] on span "Your Choice Of Flavors half and half" at bounding box center [210, 212] width 103 height 26
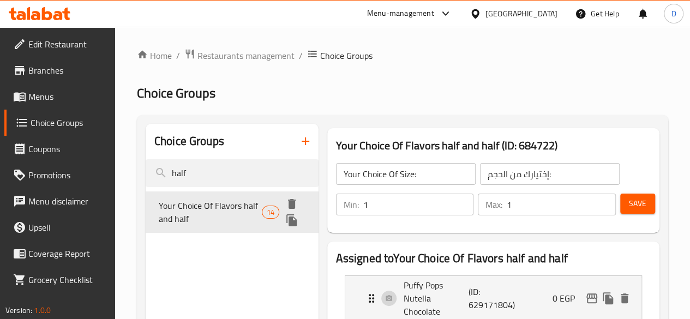
type input "Your Choice Of Flavors half and half"
type input "اختيارك من النكهة"
type input "2"
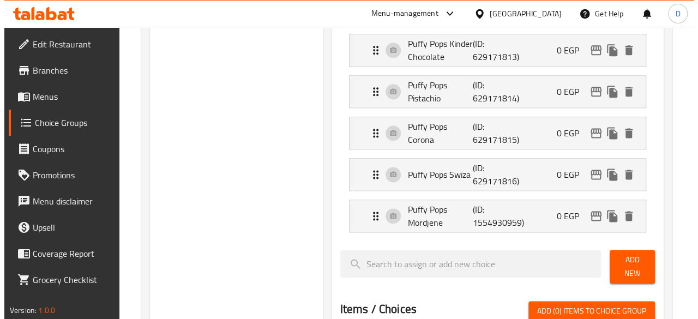
scroll to position [654, 0]
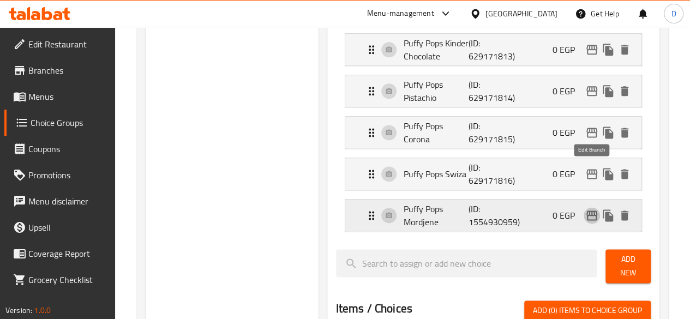
click at [588, 209] on icon "edit" at bounding box center [591, 215] width 13 height 13
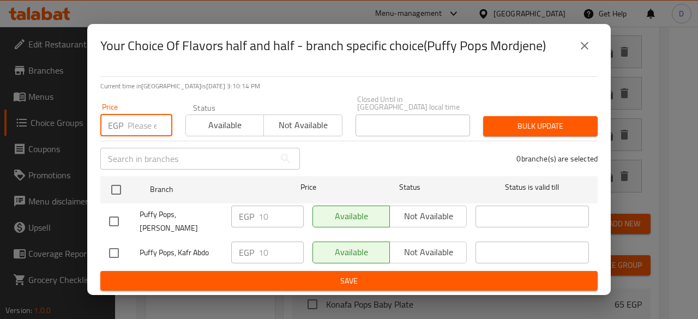
click at [152, 119] on input "number" at bounding box center [150, 125] width 45 height 22
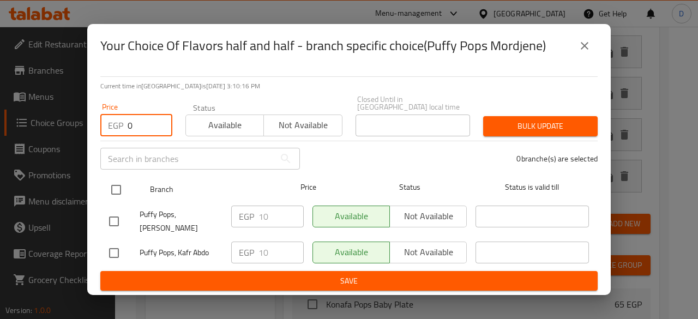
type input "0"
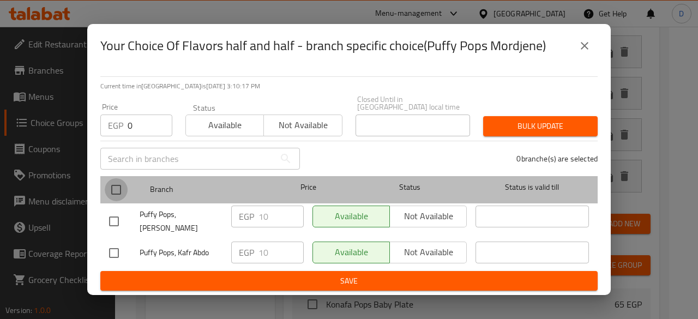
click at [117, 188] on input "checkbox" at bounding box center [116, 189] width 23 height 23
checkbox input "true"
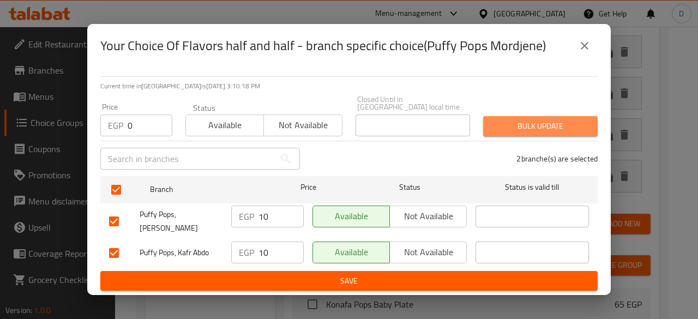
click at [536, 116] on button "Bulk update" at bounding box center [540, 126] width 114 height 20
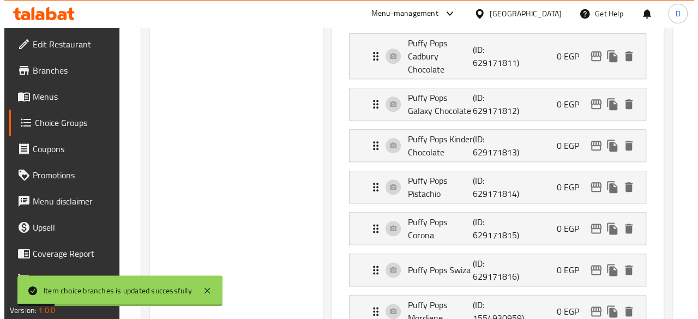
scroll to position [556, 0]
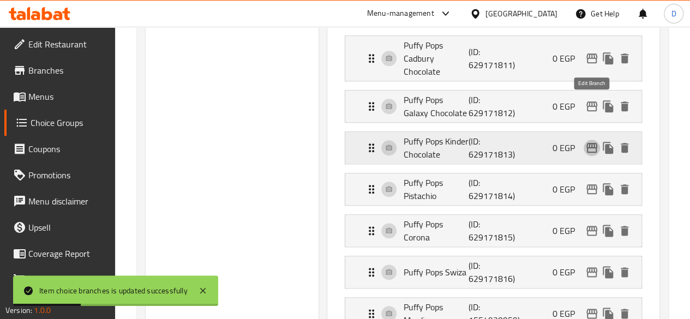
click at [592, 141] on icon "edit" at bounding box center [591, 147] width 13 height 13
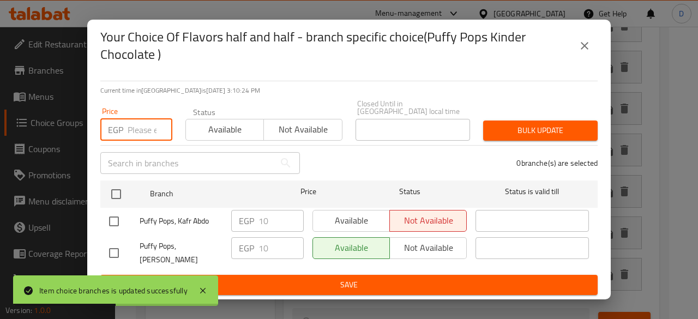
click at [143, 122] on input "number" at bounding box center [150, 130] width 45 height 22
type input "9"
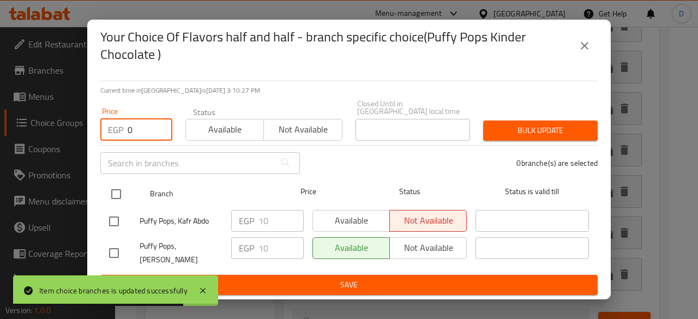
type input "0"
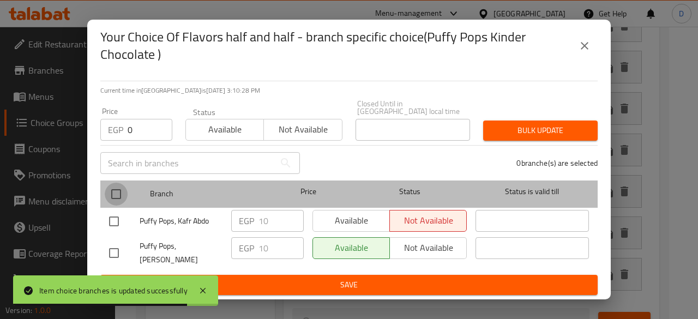
click at [114, 184] on input "checkbox" at bounding box center [116, 194] width 23 height 23
checkbox input "true"
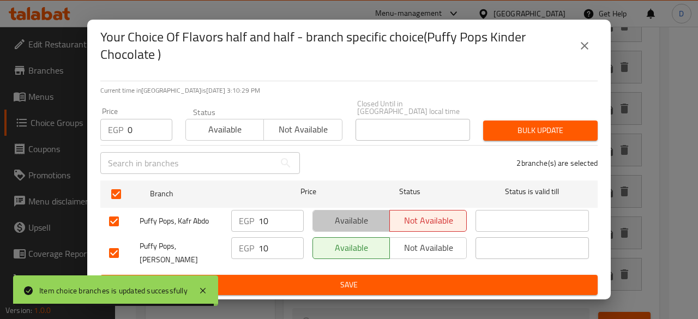
click at [334, 214] on span "Available" at bounding box center [351, 221] width 68 height 16
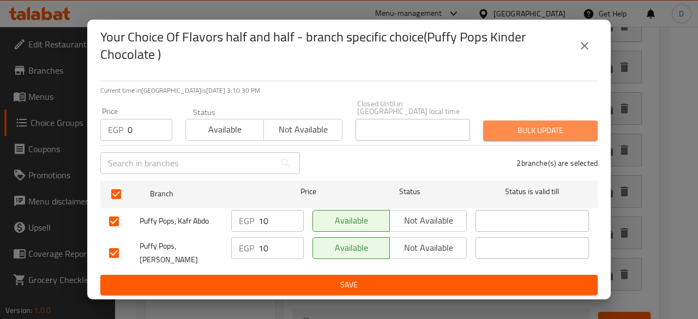
click at [538, 126] on span "Bulk update" at bounding box center [540, 131] width 97 height 14
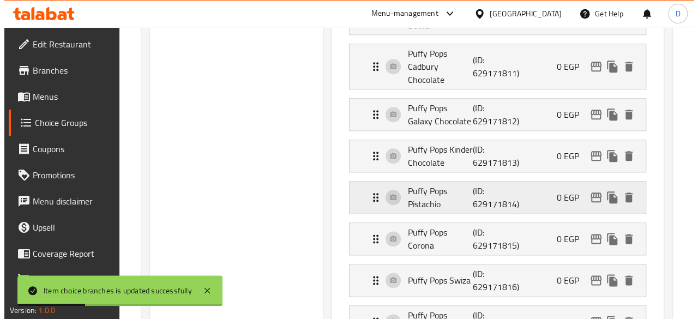
scroll to position [547, 0]
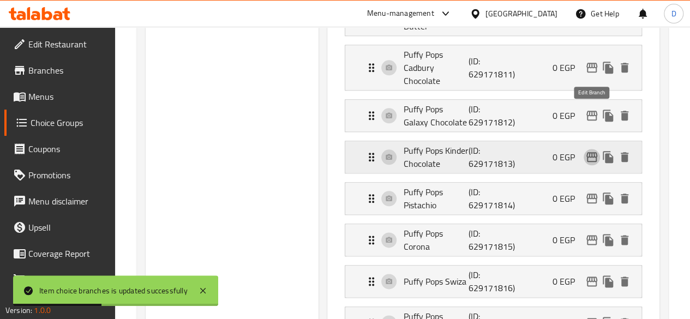
click at [592, 150] on icon "edit" at bounding box center [591, 156] width 13 height 13
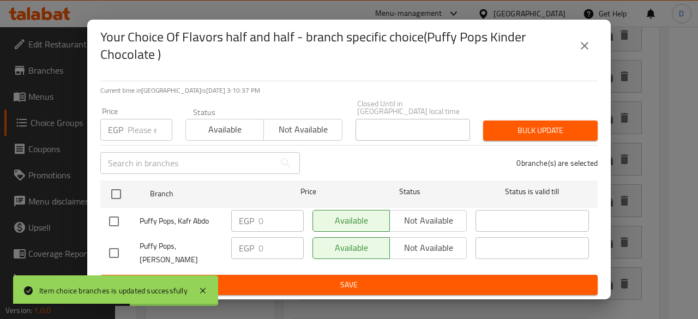
click at [585, 47] on icon "close" at bounding box center [585, 46] width 8 height 8
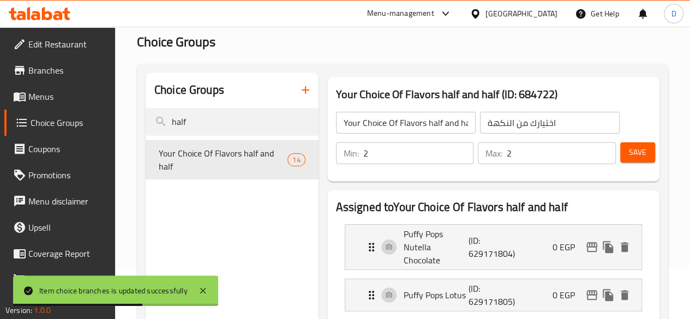
scroll to position [0, 0]
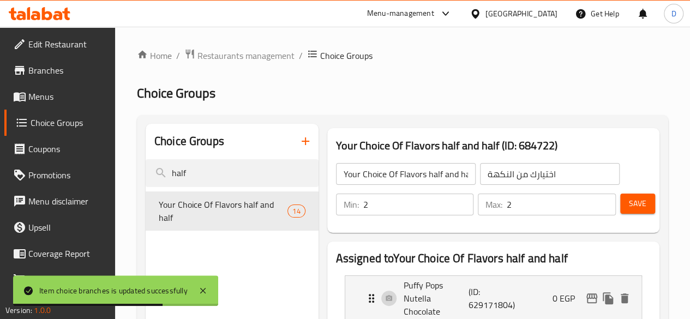
click at [634, 193] on div "Save" at bounding box center [631, 204] width 26 height 26
click at [634, 197] on span "Save" at bounding box center [637, 204] width 17 height 14
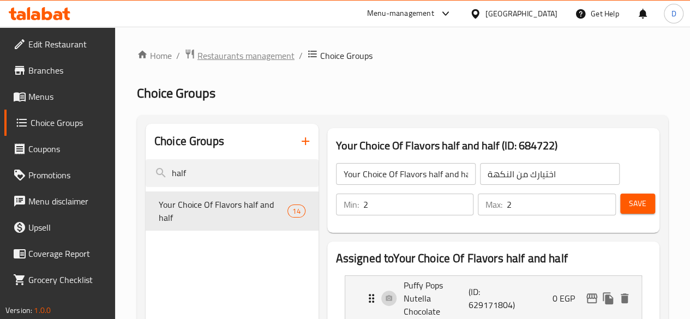
click at [249, 62] on span "Restaurants management" at bounding box center [245, 55] width 97 height 13
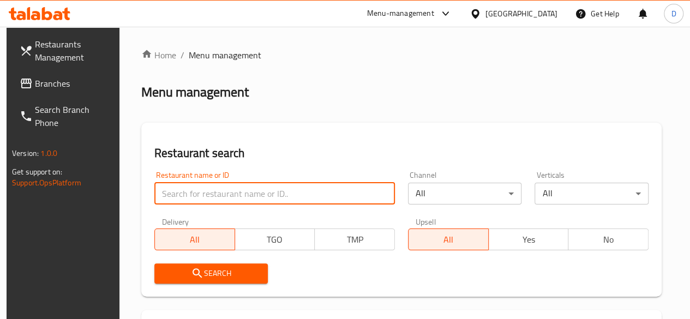
click at [228, 186] on input "search" at bounding box center [274, 194] width 240 height 22
type input "Puffy pops"
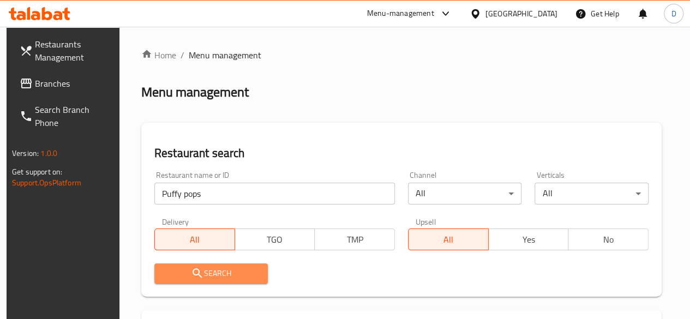
click at [212, 280] on span "Search" at bounding box center [211, 274] width 96 height 14
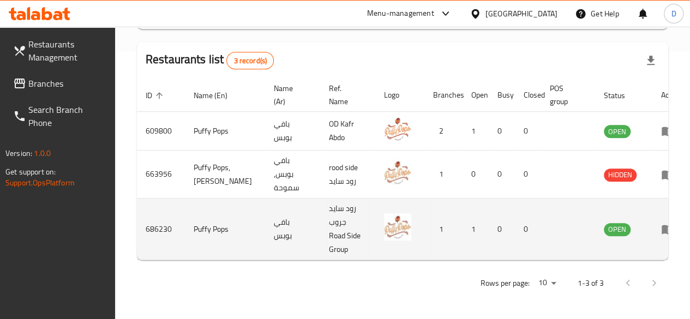
scroll to position [0, 11]
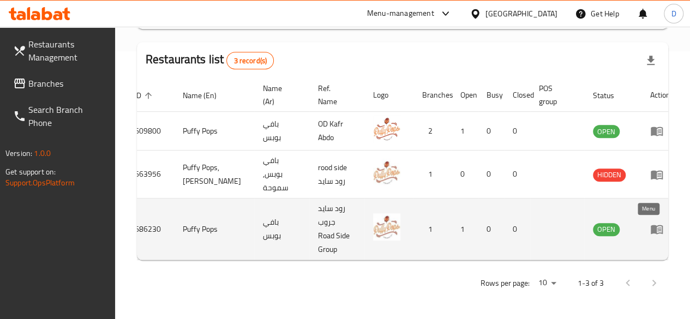
click at [650, 231] on icon "enhanced table" at bounding box center [656, 229] width 12 height 9
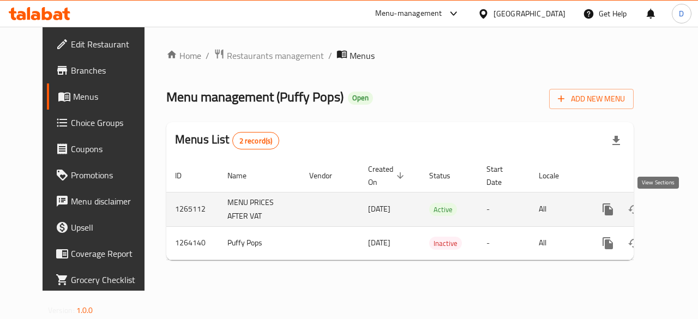
click at [680, 209] on icon "enhanced table" at bounding box center [686, 209] width 13 height 13
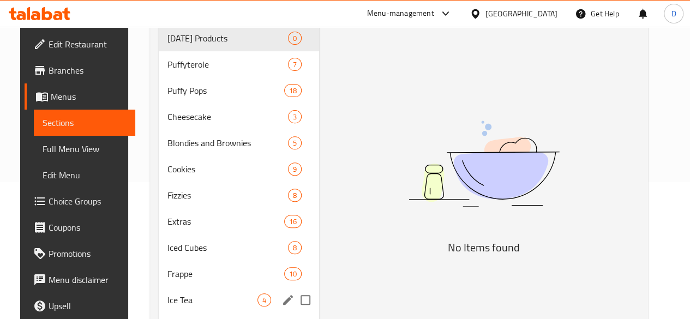
scroll to position [136, 0]
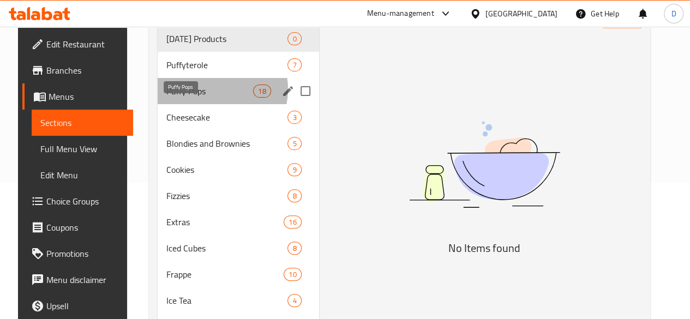
click at [202, 98] on span "Puffy Pops" at bounding box center [209, 90] width 87 height 13
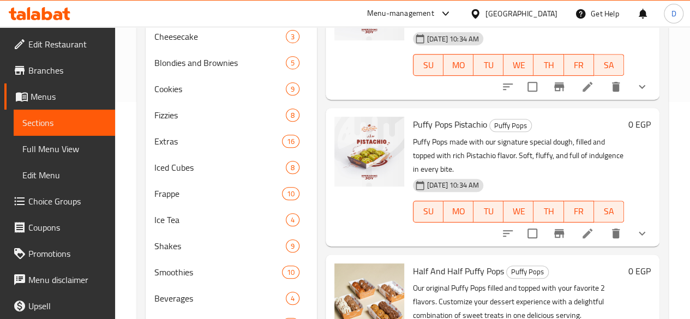
scroll to position [1893, 0]
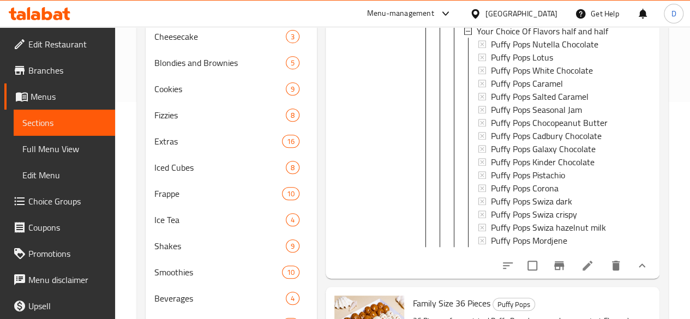
scroll to position [2763, 0]
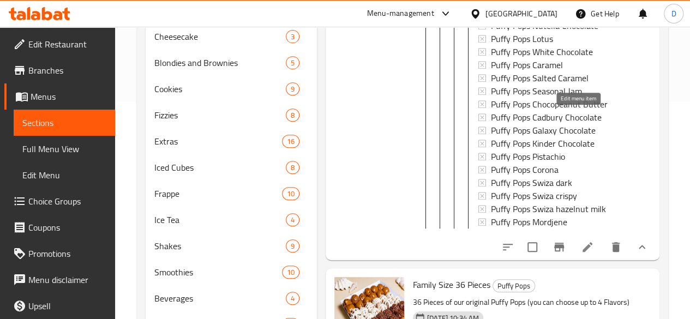
click at [582, 242] on icon at bounding box center [587, 247] width 10 height 10
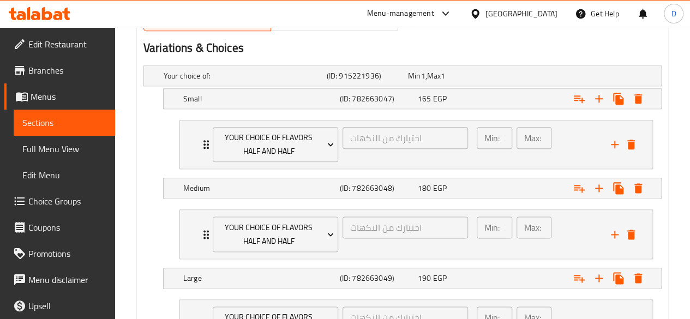
scroll to position [593, 0]
click at [201, 144] on icon "Expand" at bounding box center [206, 144] width 13 height 13
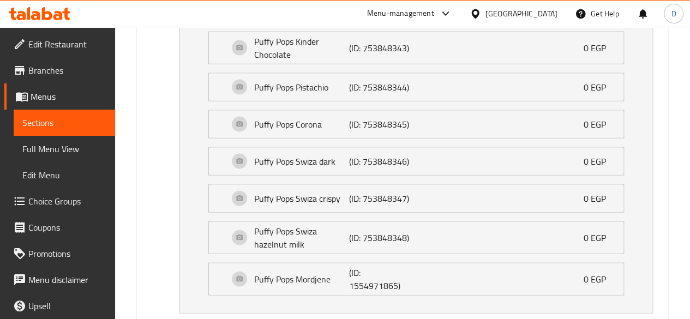
scroll to position [1106, 0]
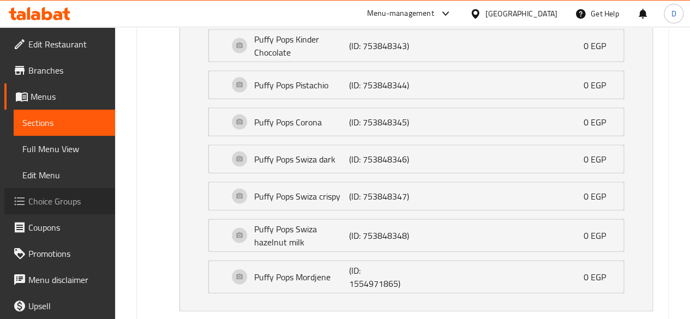
click at [62, 211] on link "Choice Groups" at bounding box center [59, 201] width 111 height 26
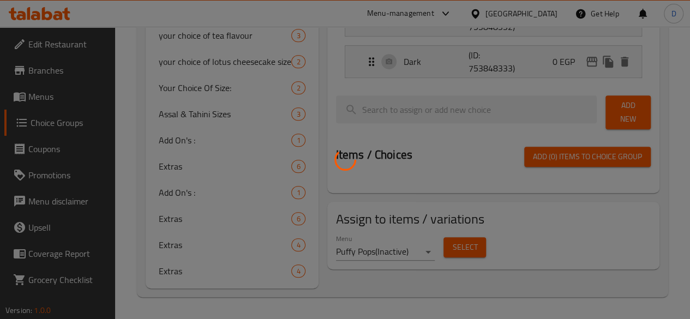
scroll to position [154, 0]
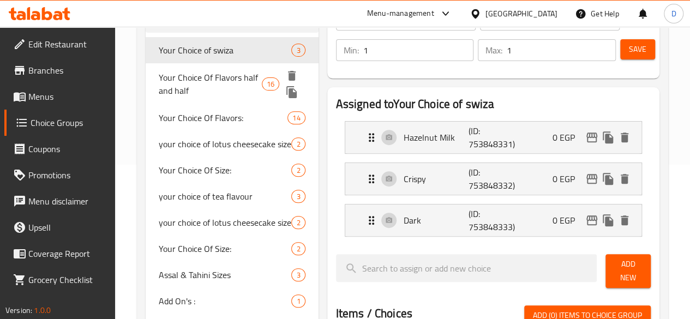
click at [192, 87] on span "Your Choice Of Flavors half and half" at bounding box center [210, 84] width 103 height 26
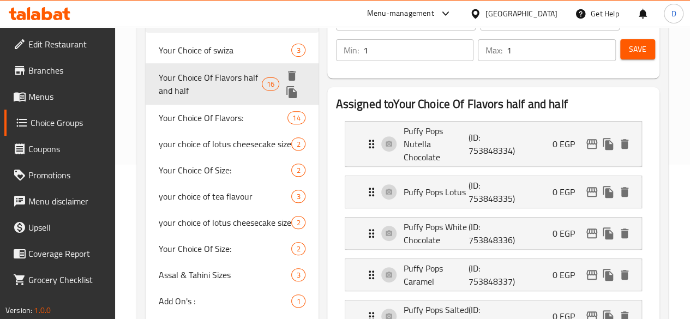
type input "Your Choice Of Flavors half and half"
type input "اختيارك من النكهات"
type input "2"
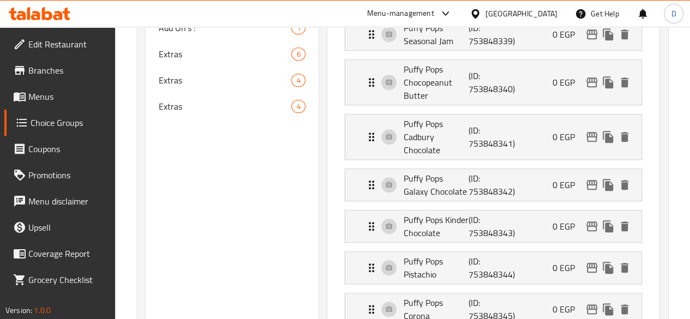
scroll to position [482, 0]
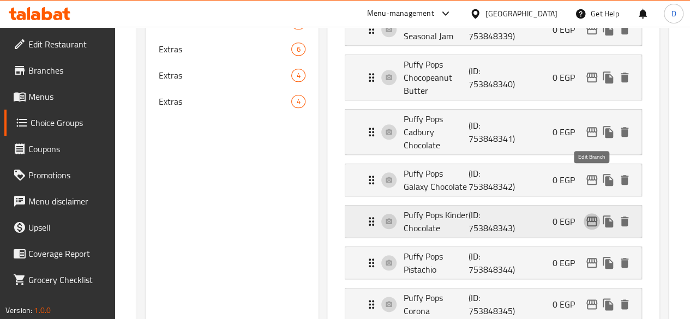
click at [594, 213] on button "edit" at bounding box center [591, 221] width 16 height 16
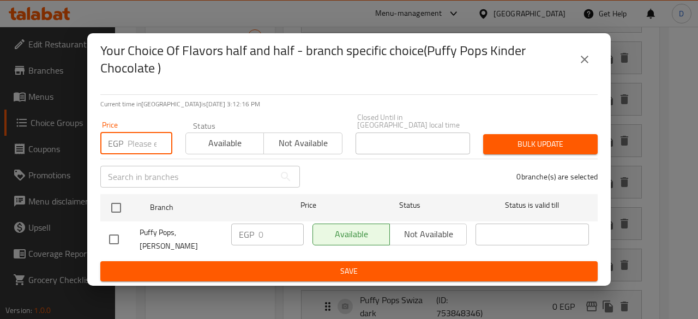
click at [141, 147] on input "number" at bounding box center [150, 143] width 45 height 22
click at [587, 66] on icon "close" at bounding box center [584, 59] width 13 height 13
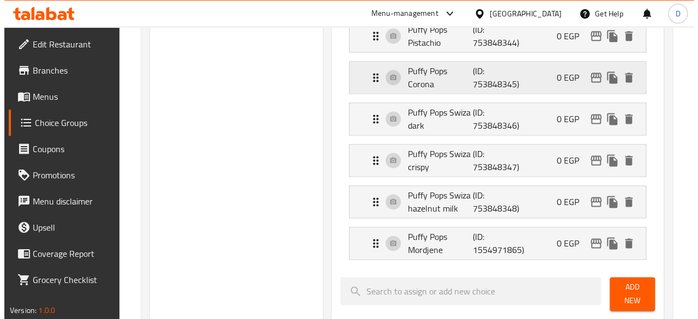
scroll to position [711, 0]
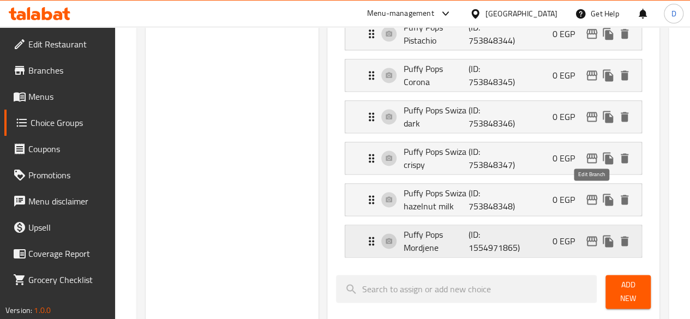
click at [588, 234] on icon "edit" at bounding box center [591, 240] width 13 height 13
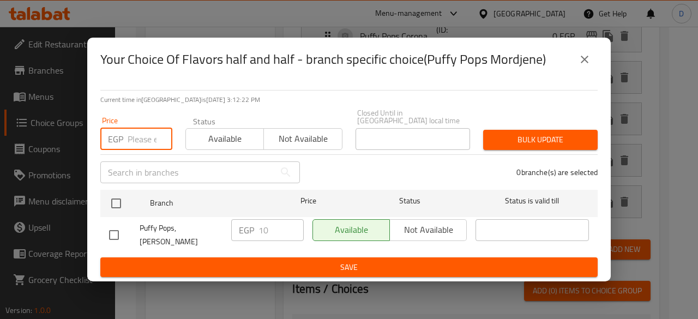
click at [134, 143] on input "number" at bounding box center [150, 139] width 45 height 22
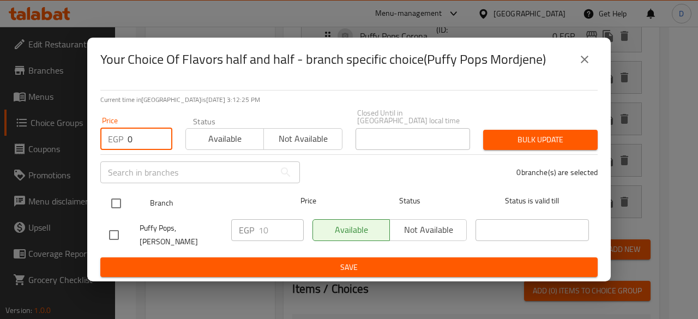
type input "0"
click at [116, 201] on input "checkbox" at bounding box center [116, 203] width 23 height 23
checkbox input "true"
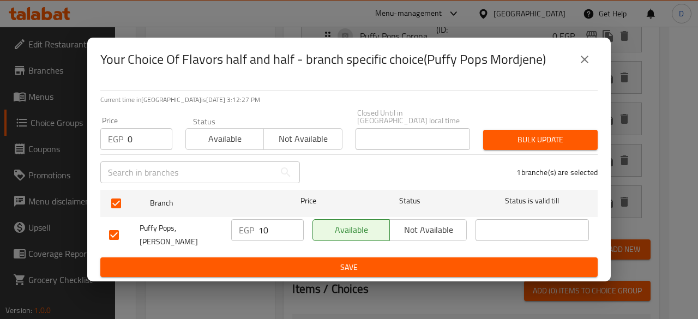
click at [525, 141] on span "Bulk update" at bounding box center [540, 140] width 97 height 14
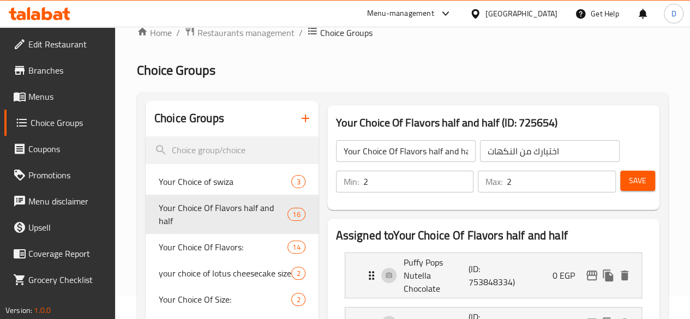
scroll to position [0, 0]
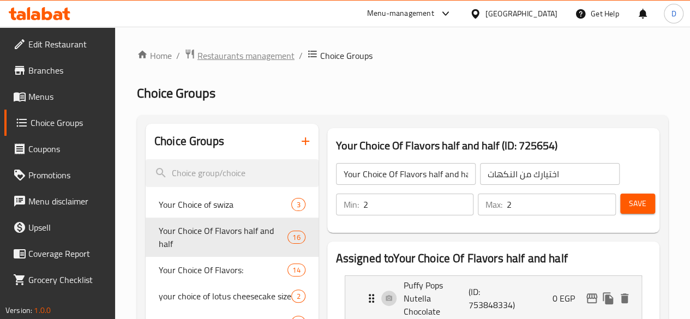
click at [216, 58] on span "Restaurants management" at bounding box center [245, 55] width 97 height 13
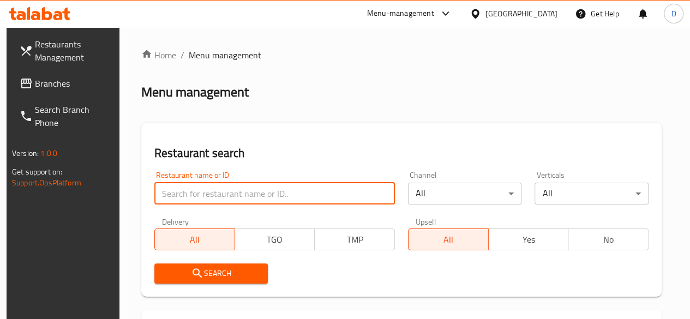
click at [215, 193] on input "search" at bounding box center [274, 194] width 240 height 22
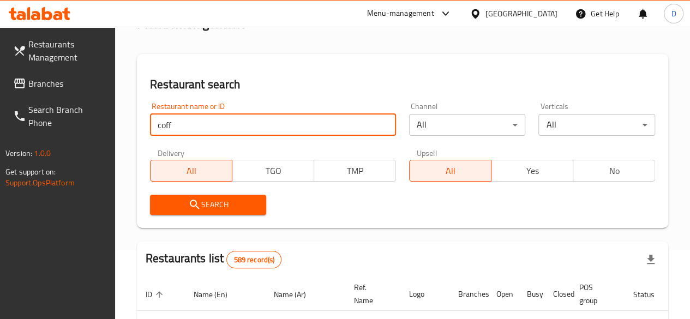
scroll to position [67, 0]
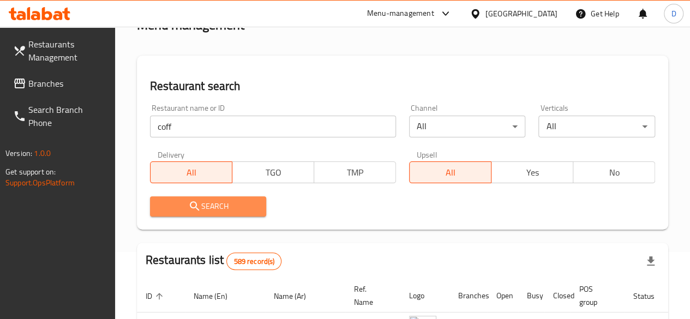
click at [224, 205] on span "Search" at bounding box center [208, 207] width 99 height 14
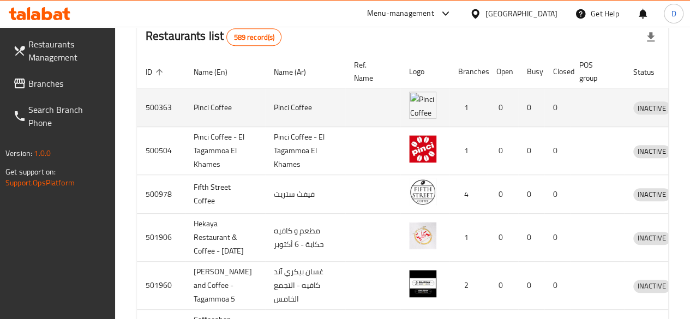
scroll to position [0, 0]
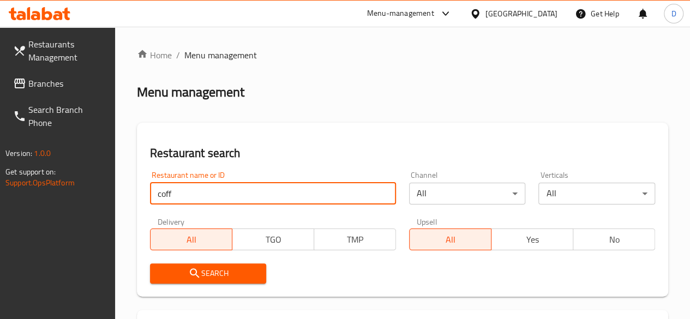
click at [194, 189] on input "coff" at bounding box center [273, 194] width 246 height 22
type input "c"
type input "v"
paste input "687998"
type input "687998"
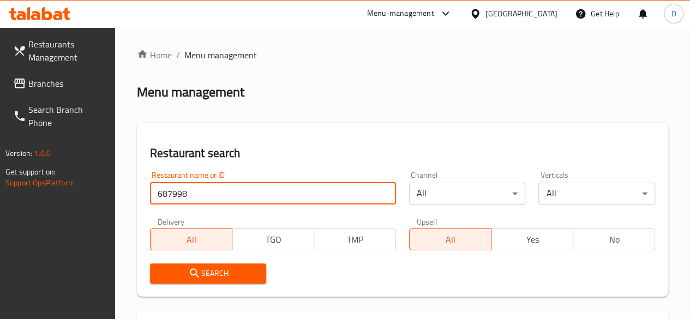
click button "Search" at bounding box center [208, 273] width 117 height 20
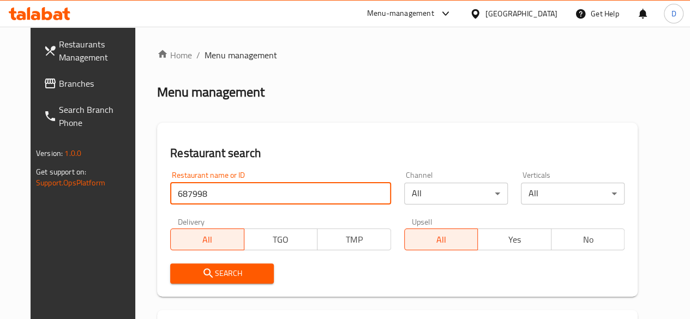
scroll to position [158, 0]
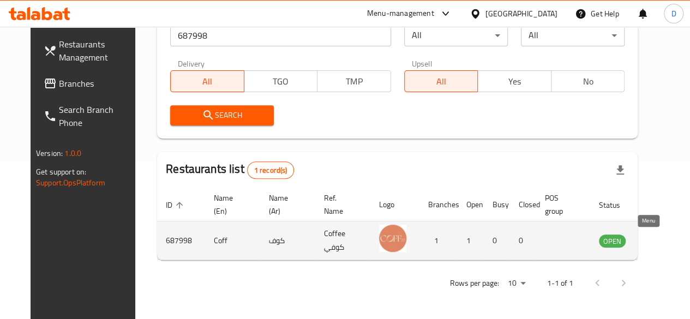
click at [656, 238] on icon "enhanced table" at bounding box center [662, 241] width 12 height 9
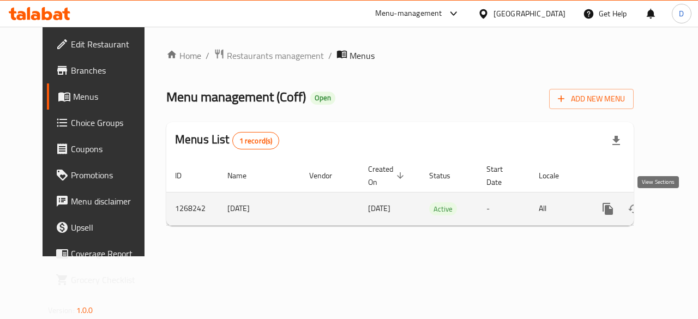
click at [680, 213] on icon "enhanced table" at bounding box center [686, 208] width 13 height 13
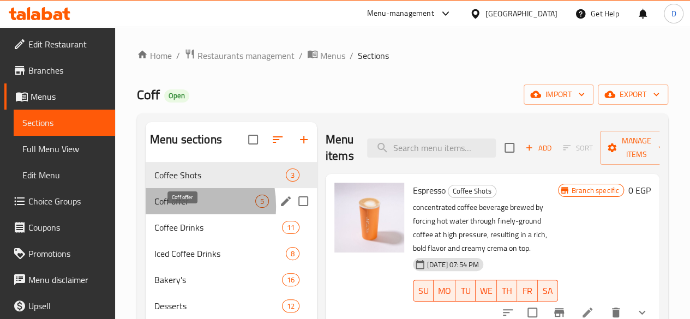
click at [164, 208] on span "Coff offer" at bounding box center [204, 201] width 101 height 13
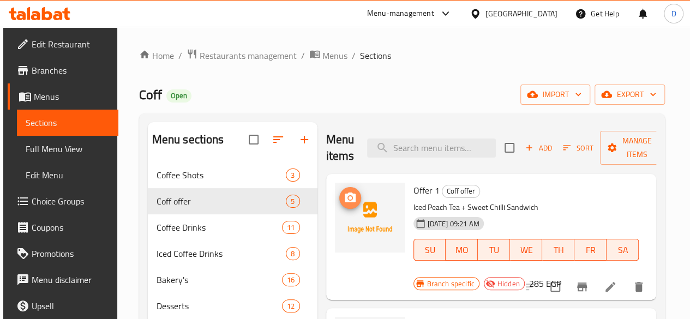
click at [339, 197] on span "upload picture" at bounding box center [350, 197] width 22 height 13
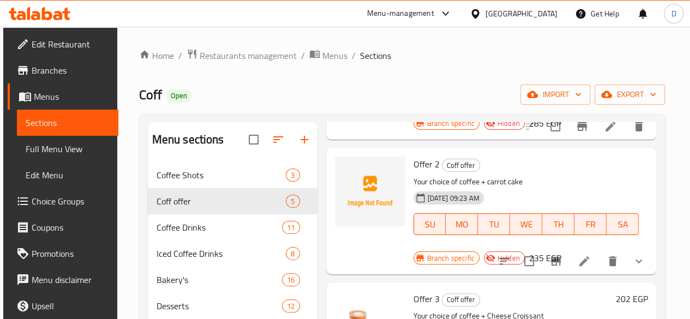
scroll to position [167, 0]
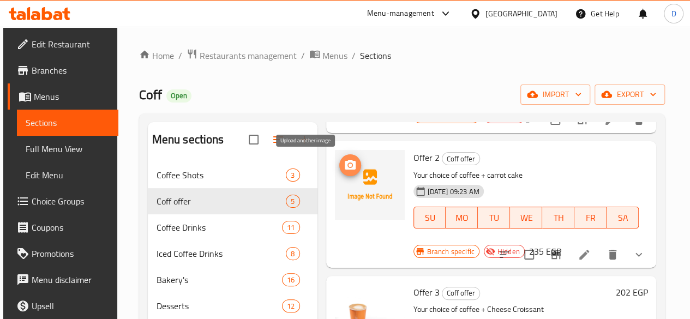
click at [345, 168] on icon "upload picture" at bounding box center [350, 165] width 11 height 10
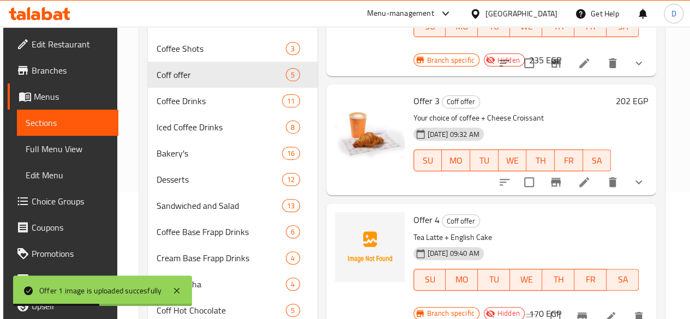
scroll to position [135, 0]
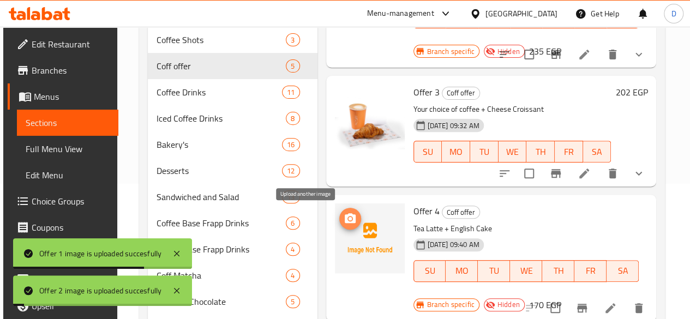
click at [343, 224] on icon "upload picture" at bounding box center [349, 218] width 13 height 13
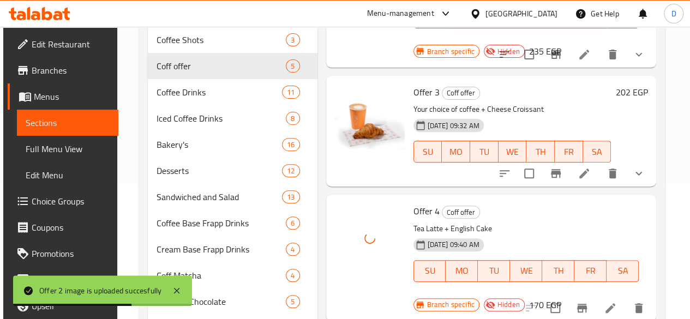
scroll to position [286, 0]
